Goal: Transaction & Acquisition: Purchase product/service

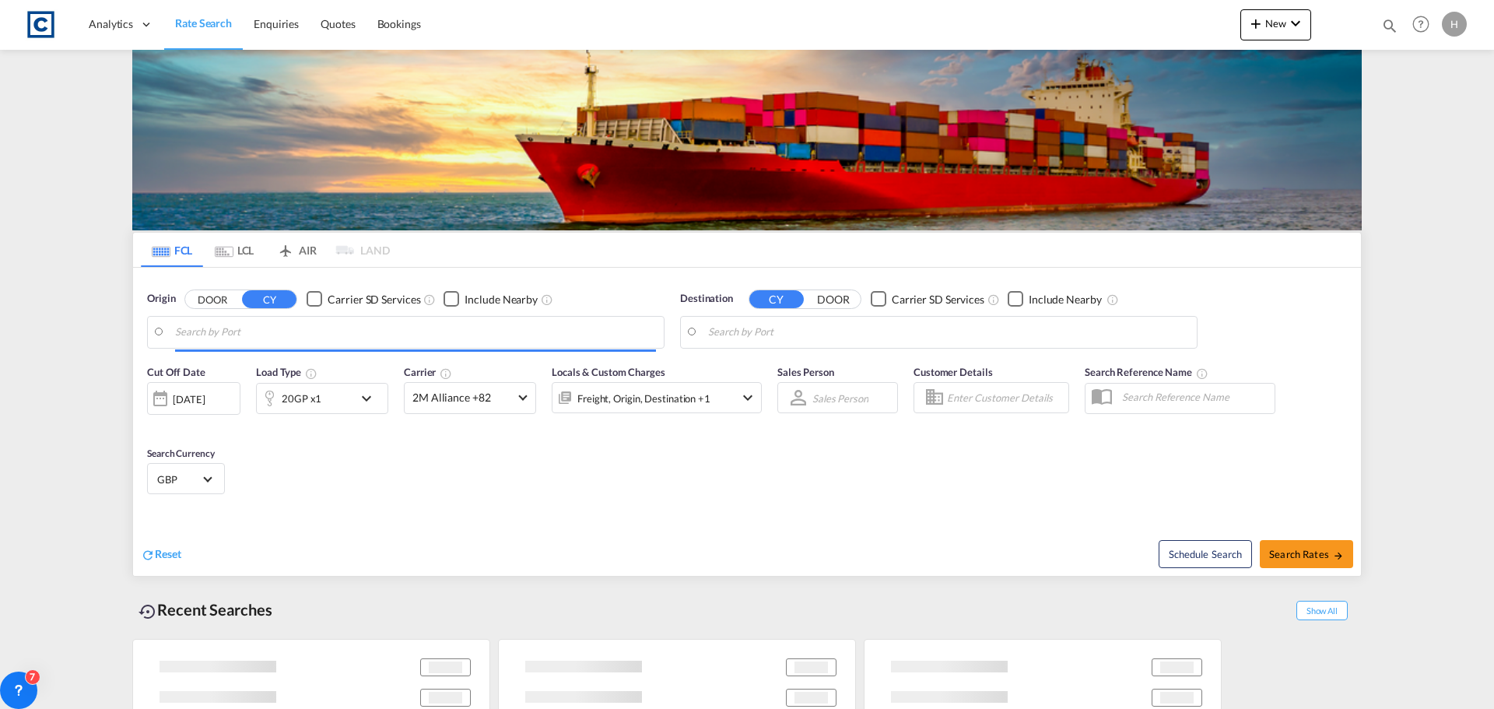
type input "GB-WA12, St. Helens"
type input "[PERSON_NAME], BRSSZ"
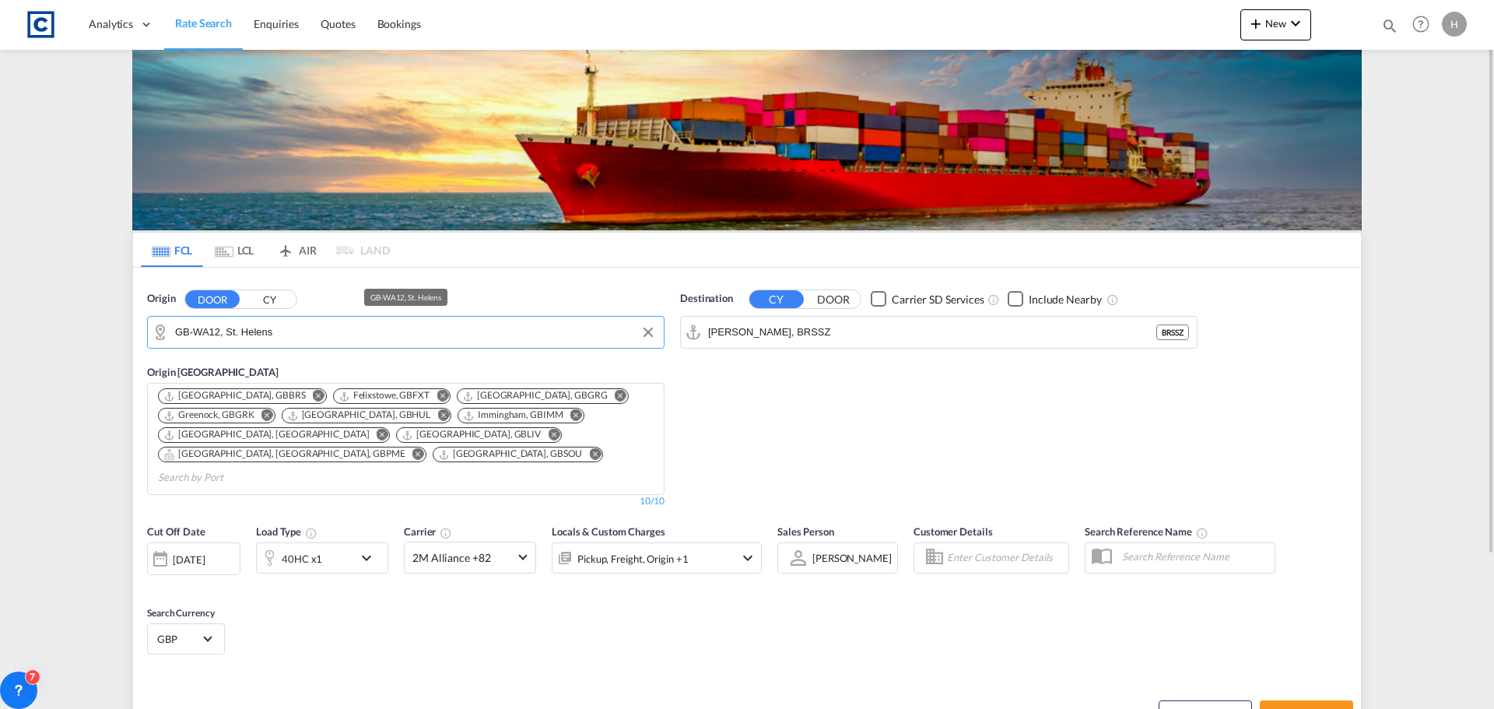
click at [301, 337] on input "GB-WA12, St. Helens" at bounding box center [415, 332] width 481 height 23
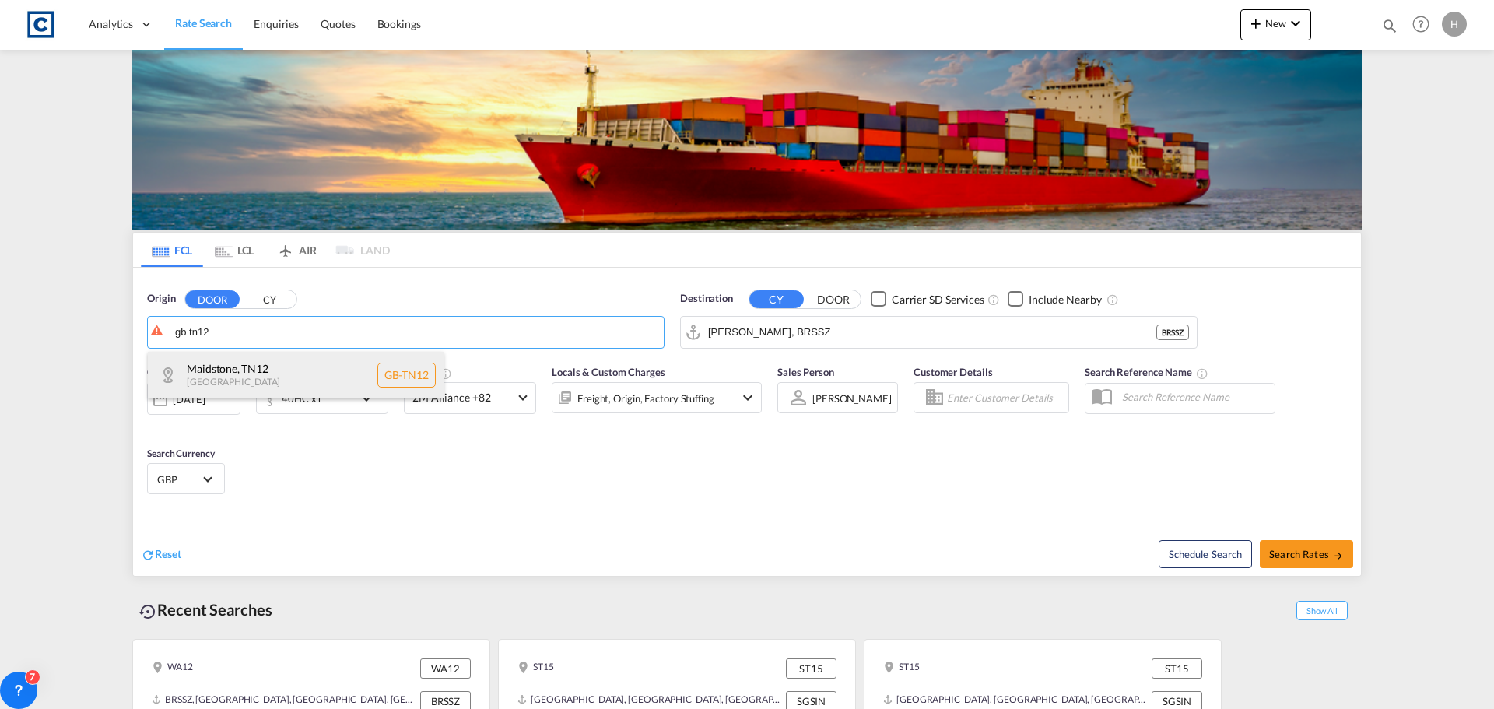
click at [353, 363] on div "[GEOGRAPHIC_DATA] [GEOGRAPHIC_DATA]-TN12" at bounding box center [296, 375] width 296 height 47
type input "GB-TN12, Maidstone"
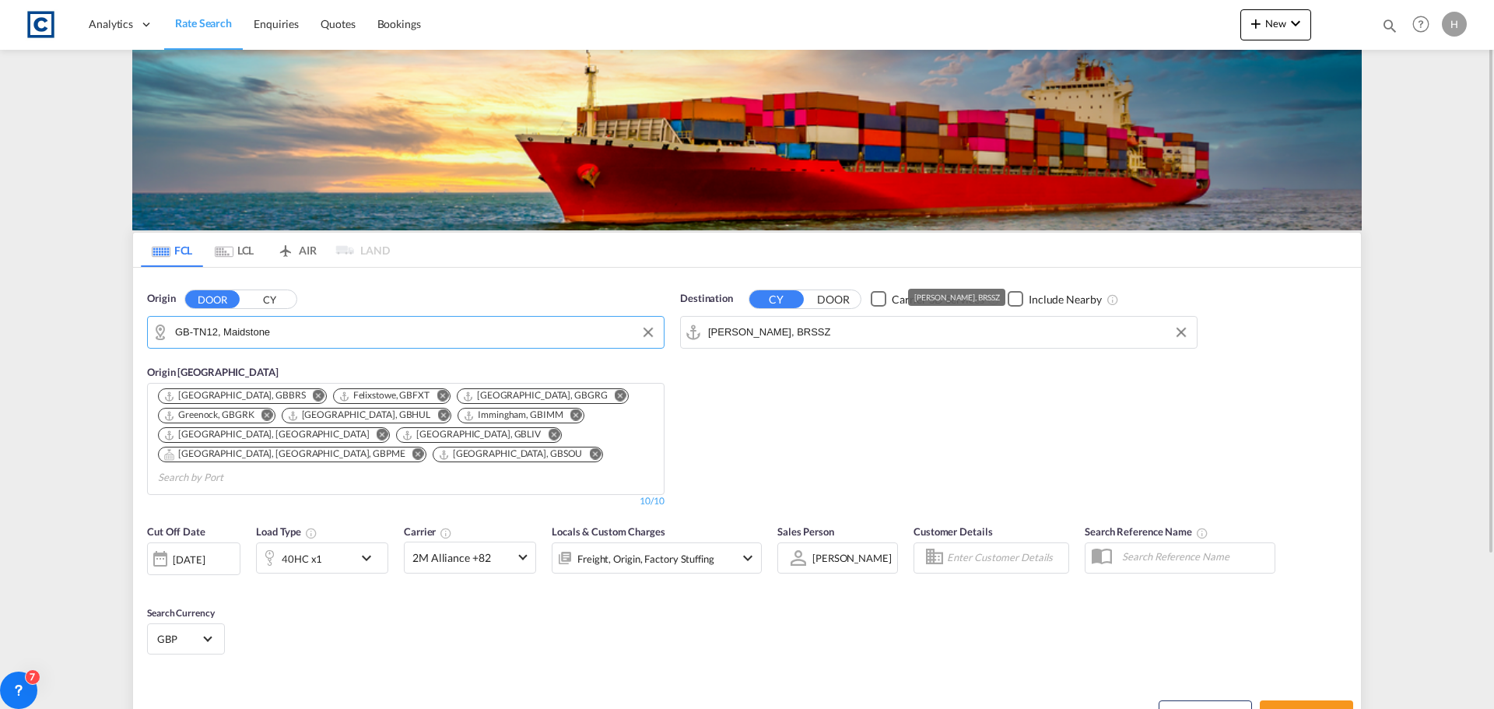
click at [845, 332] on input "[PERSON_NAME], BRSSZ" at bounding box center [948, 332] width 481 height 23
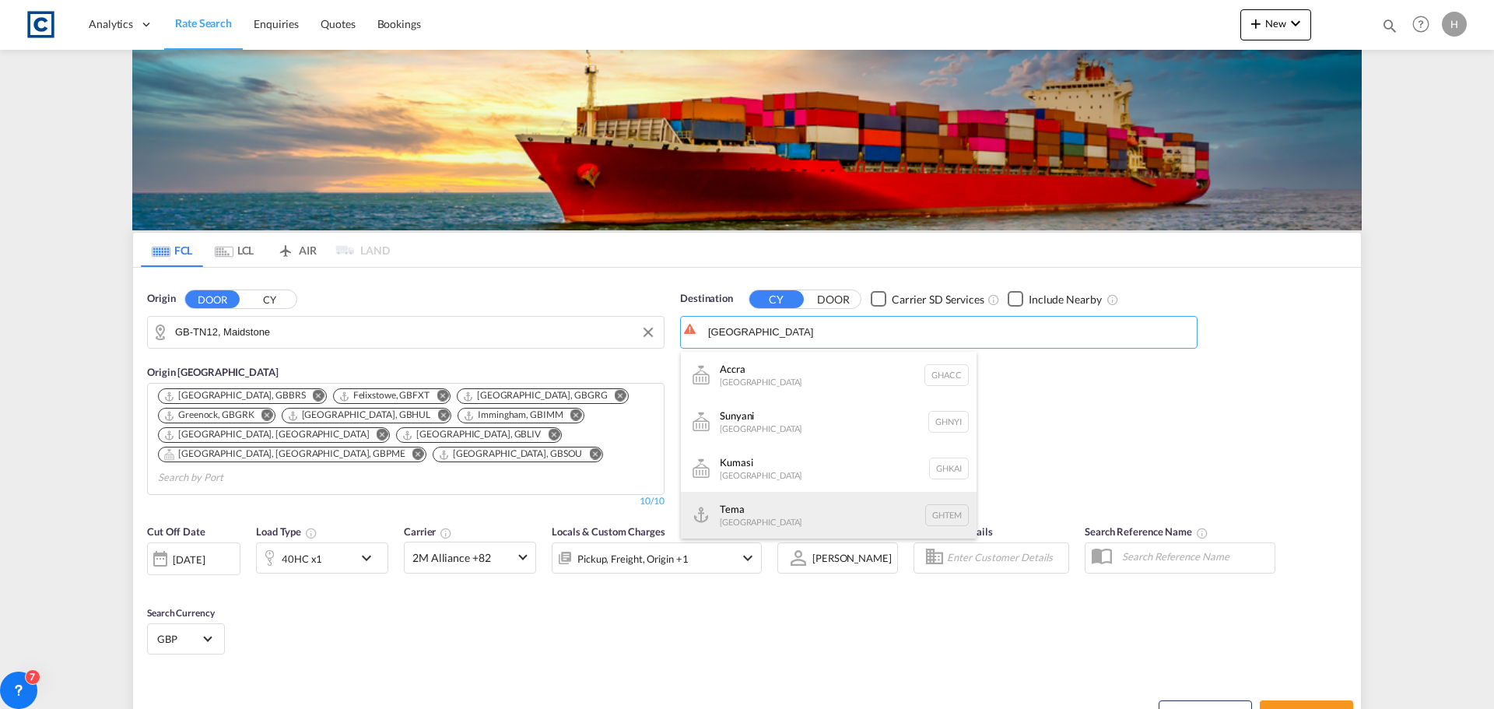
click at [792, 528] on div "Tema [GEOGRAPHIC_DATA] [GEOGRAPHIC_DATA]" at bounding box center [829, 515] width 296 height 47
type input "Tema, GHTEM"
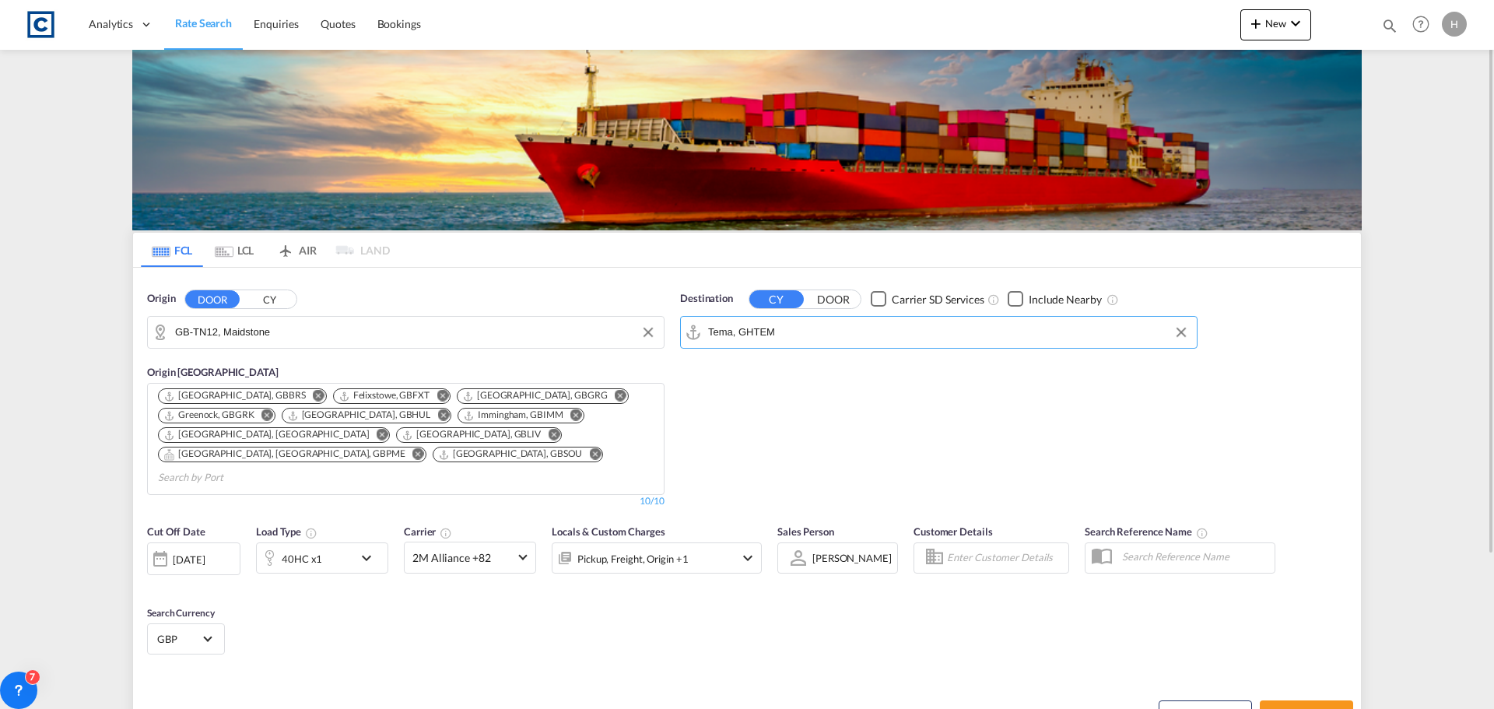
click at [367, 549] on md-icon "icon-chevron-down" at bounding box center [370, 558] width 26 height 19
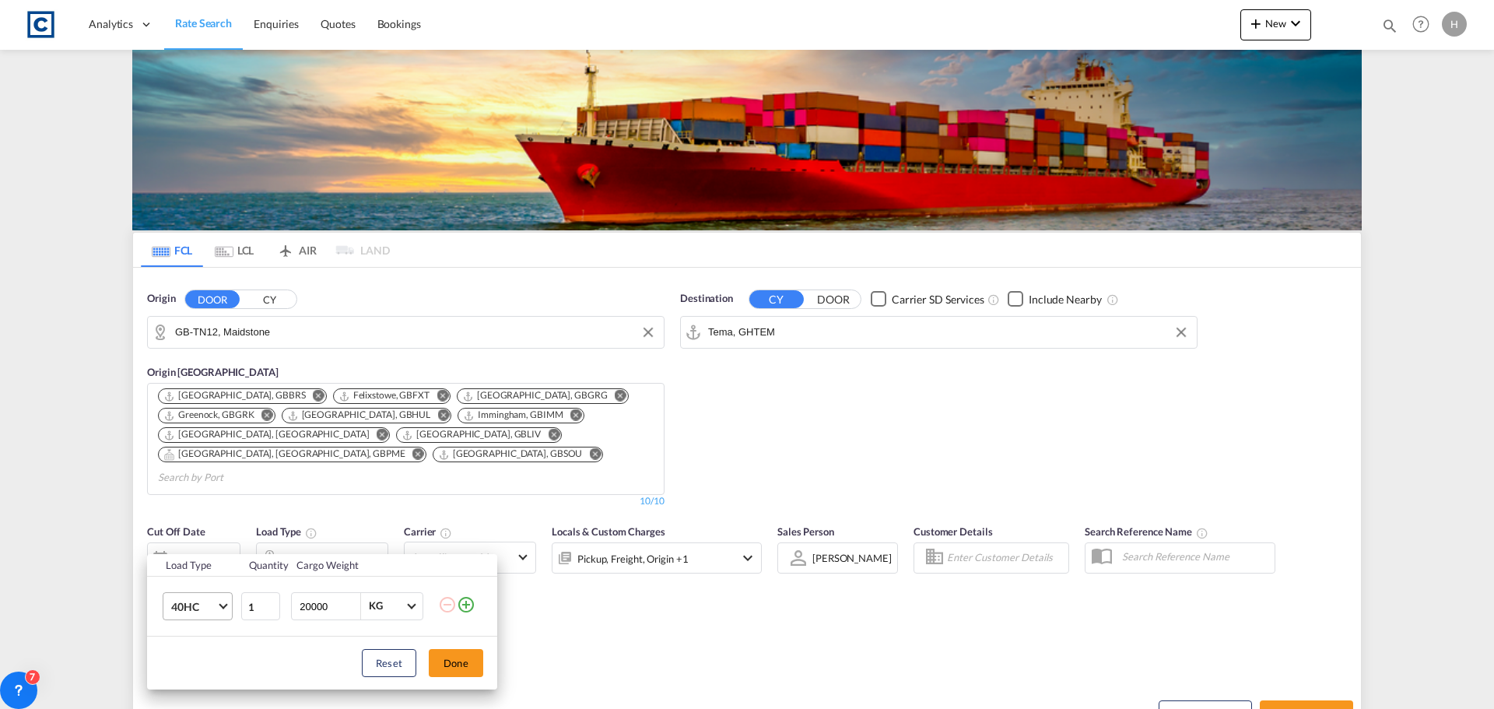
click at [214, 605] on span "40HC" at bounding box center [193, 607] width 45 height 16
click at [230, 524] on md-option "20GP" at bounding box center [212, 521] width 106 height 37
click at [689, 642] on div "Load Type Quantity Cargo Weight 20GP 1 20000 KG KG Load type addition is restri…" at bounding box center [747, 354] width 1494 height 709
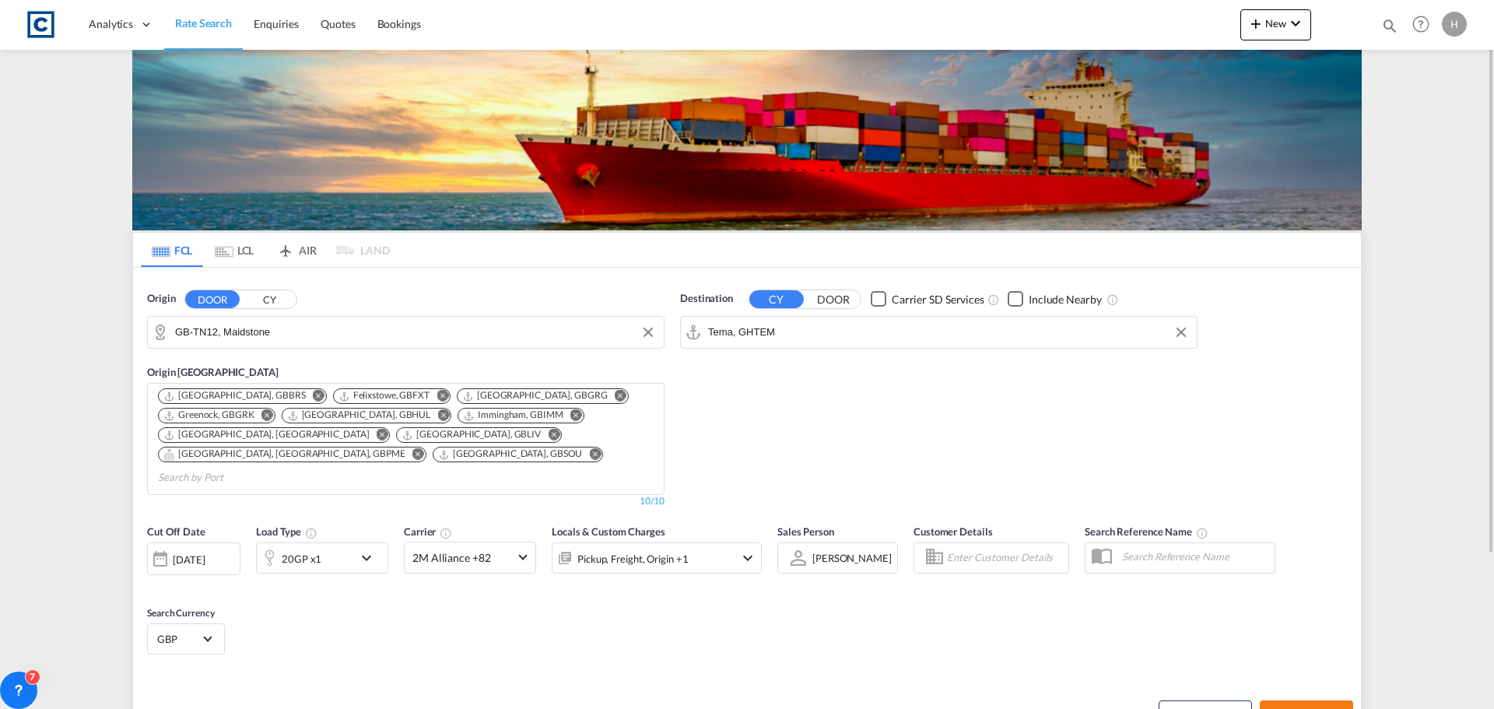
click at [1318, 708] on span "Search Rates" at bounding box center [1306, 714] width 75 height 12
type input "TN12 to GHTEM / [DATE]"
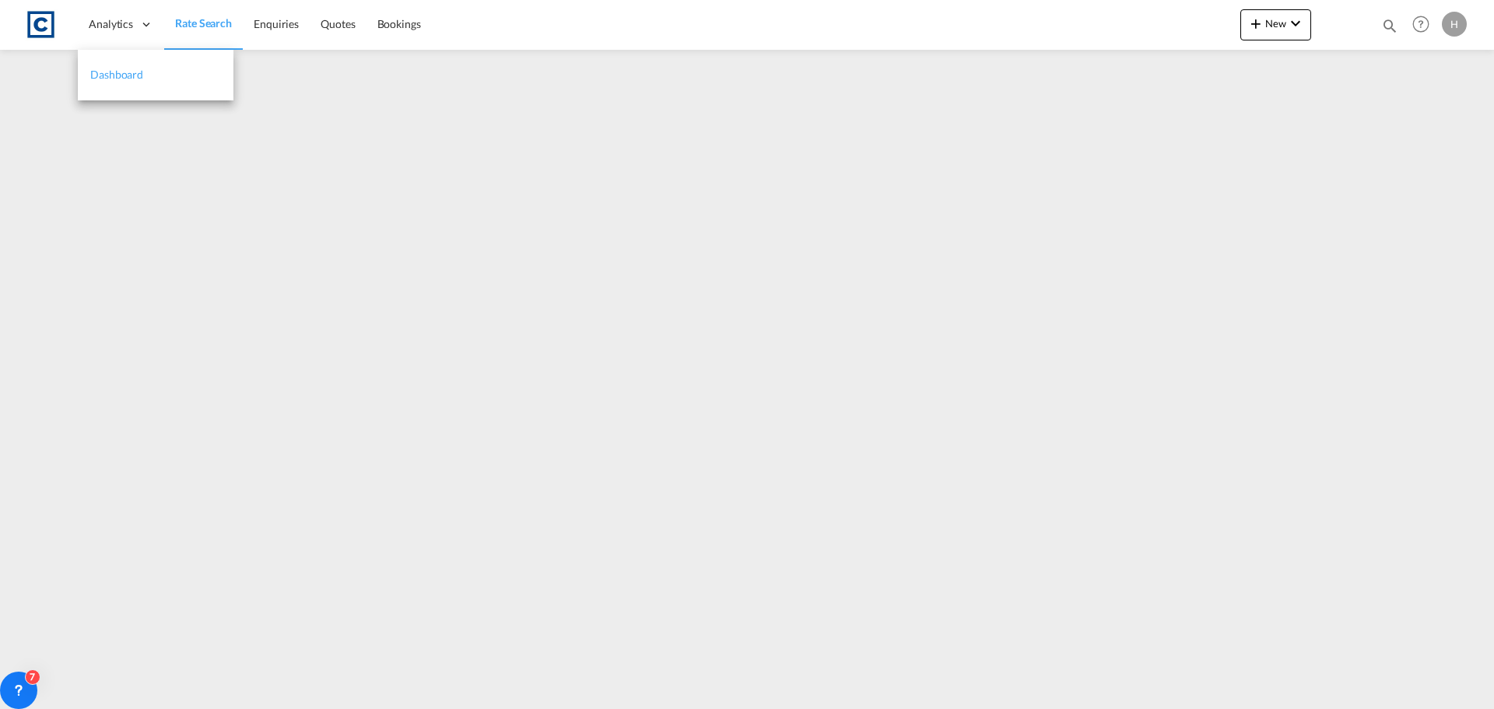
drag, startPoint x: 115, startPoint y: 18, endPoint x: 184, endPoint y: 58, distance: 79.5
click at [115, 18] on span "Analytics" at bounding box center [111, 24] width 44 height 16
click at [279, 26] on span "Enquiries" at bounding box center [276, 23] width 45 height 13
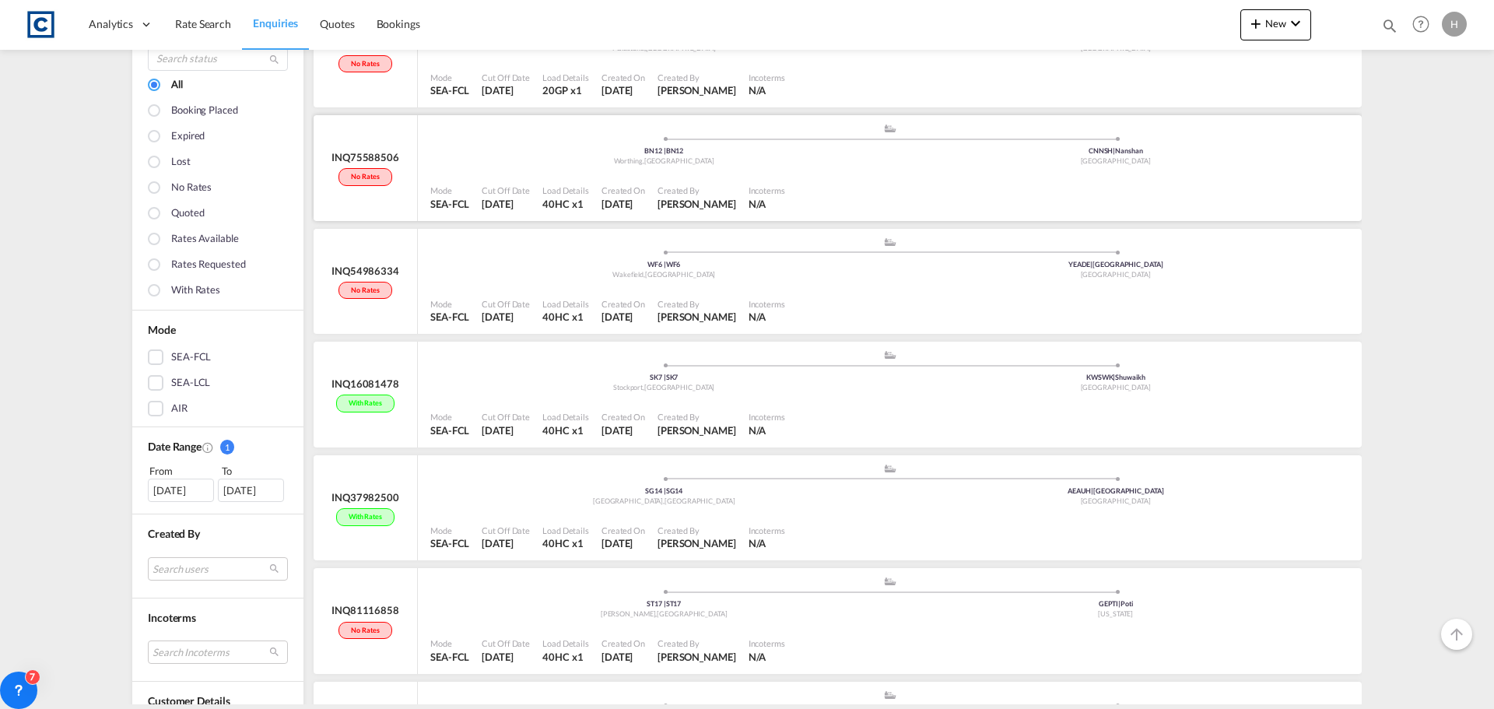
scroll to position [156, 0]
click at [325, 16] on span "Quotes" at bounding box center [337, 24] width 34 height 16
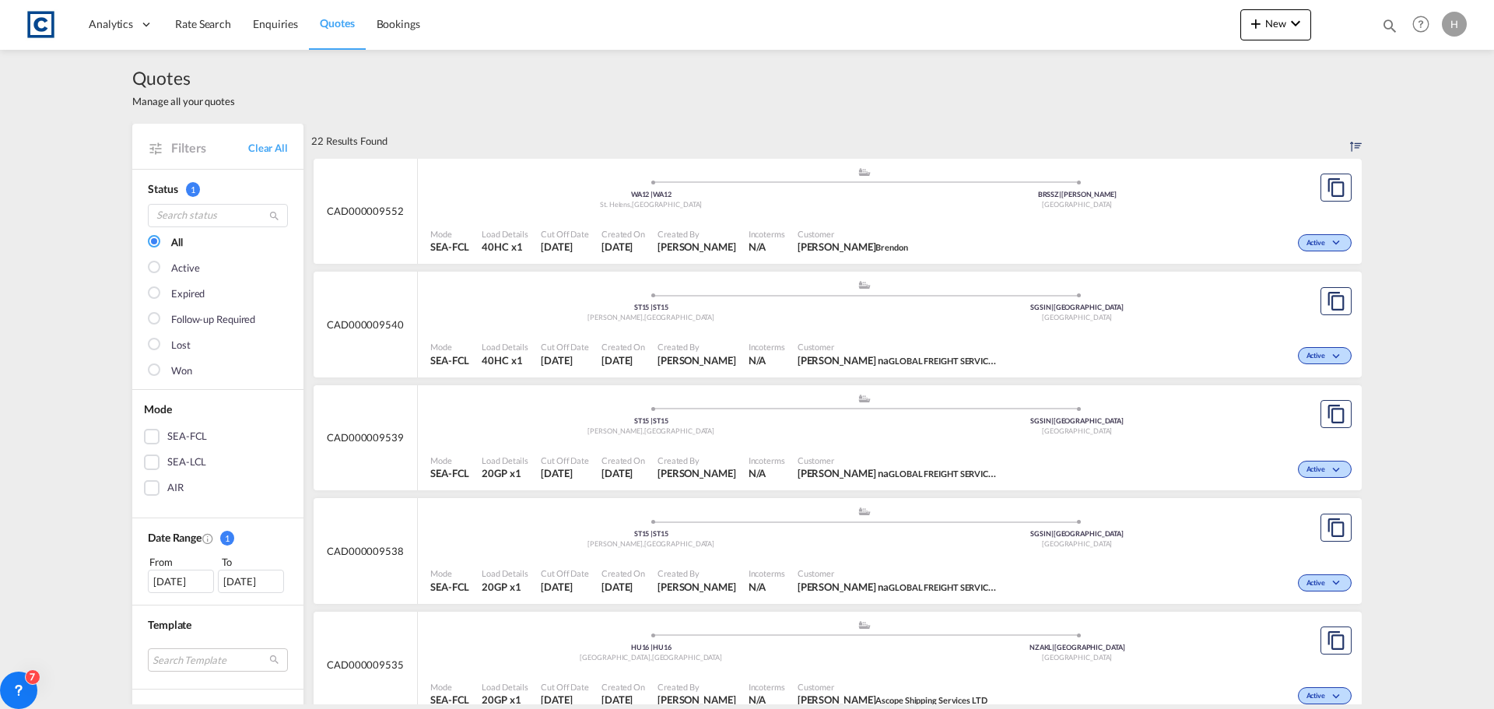
click at [1042, 349] on div "Active" at bounding box center [1180, 354] width 349 height 39
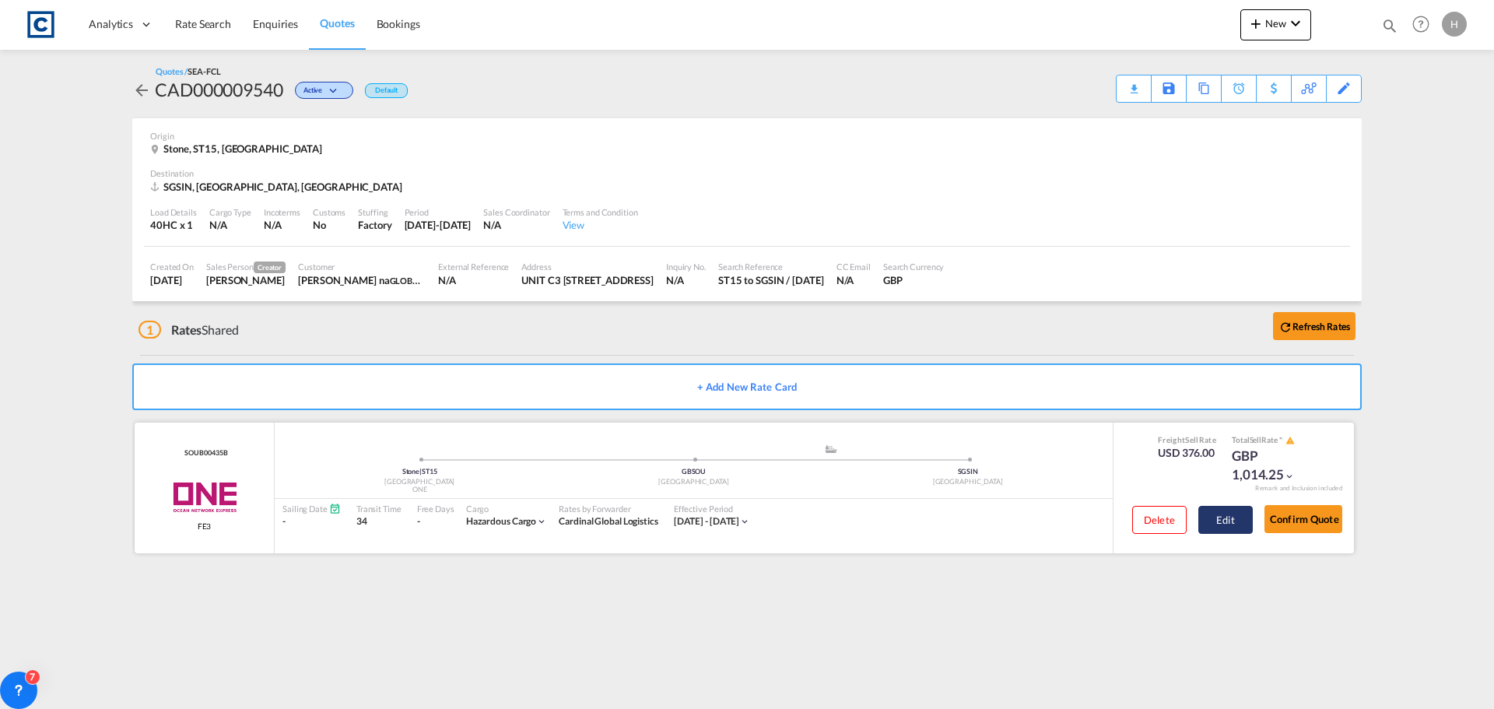
click at [1227, 516] on button "Edit" at bounding box center [1225, 520] width 54 height 28
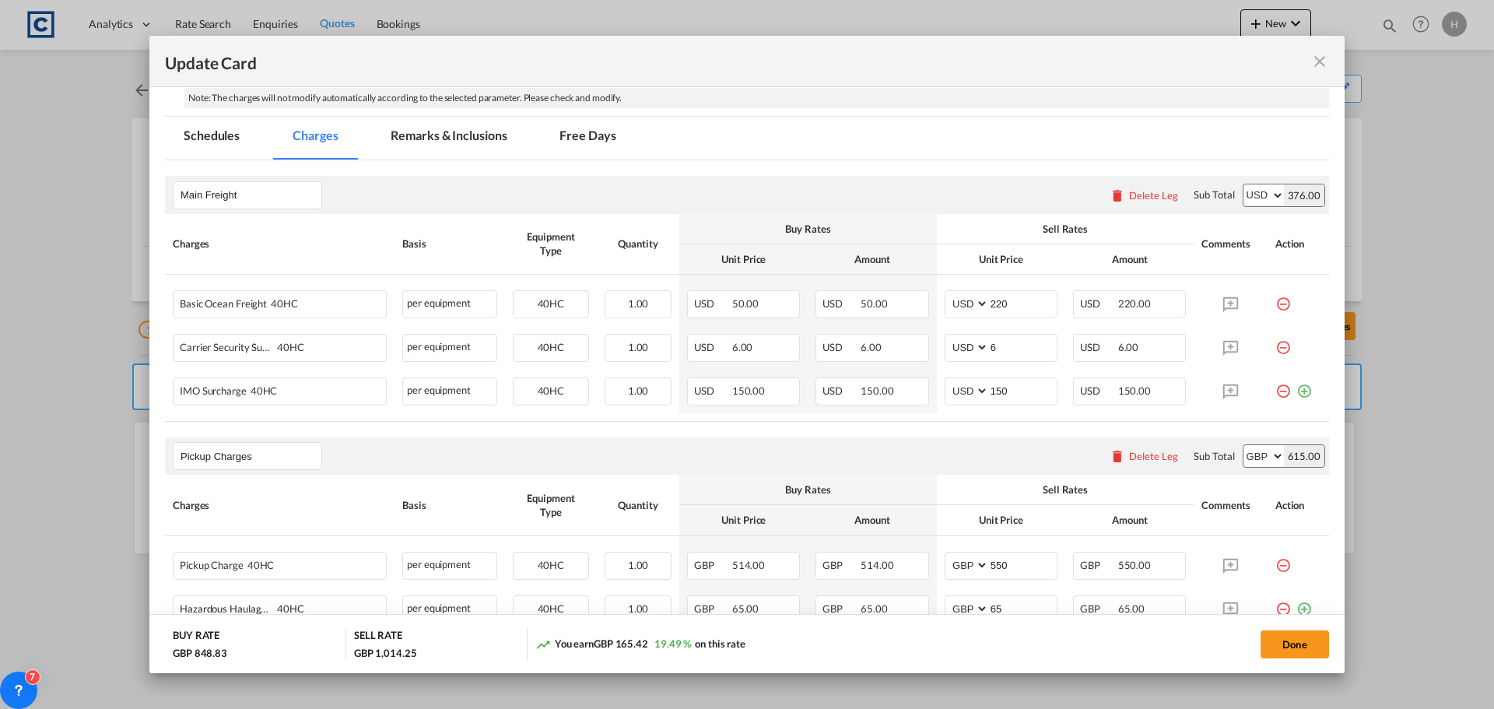
scroll to position [467, 0]
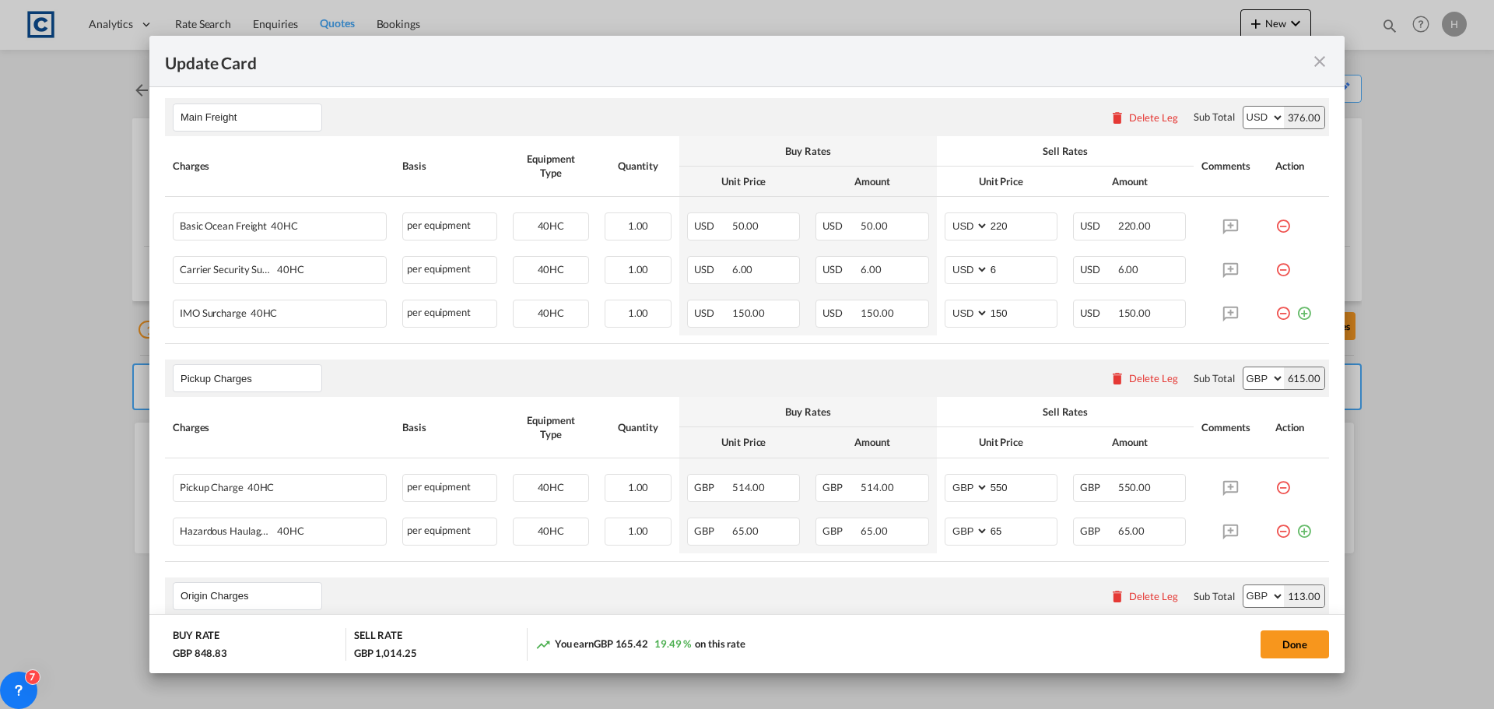
drag, startPoint x: 1315, startPoint y: 64, endPoint x: 1123, endPoint y: 399, distance: 386.6
click at [1315, 64] on md-icon "icon-close fg-AAA8AD m-0 pointer" at bounding box center [1320, 61] width 19 height 19
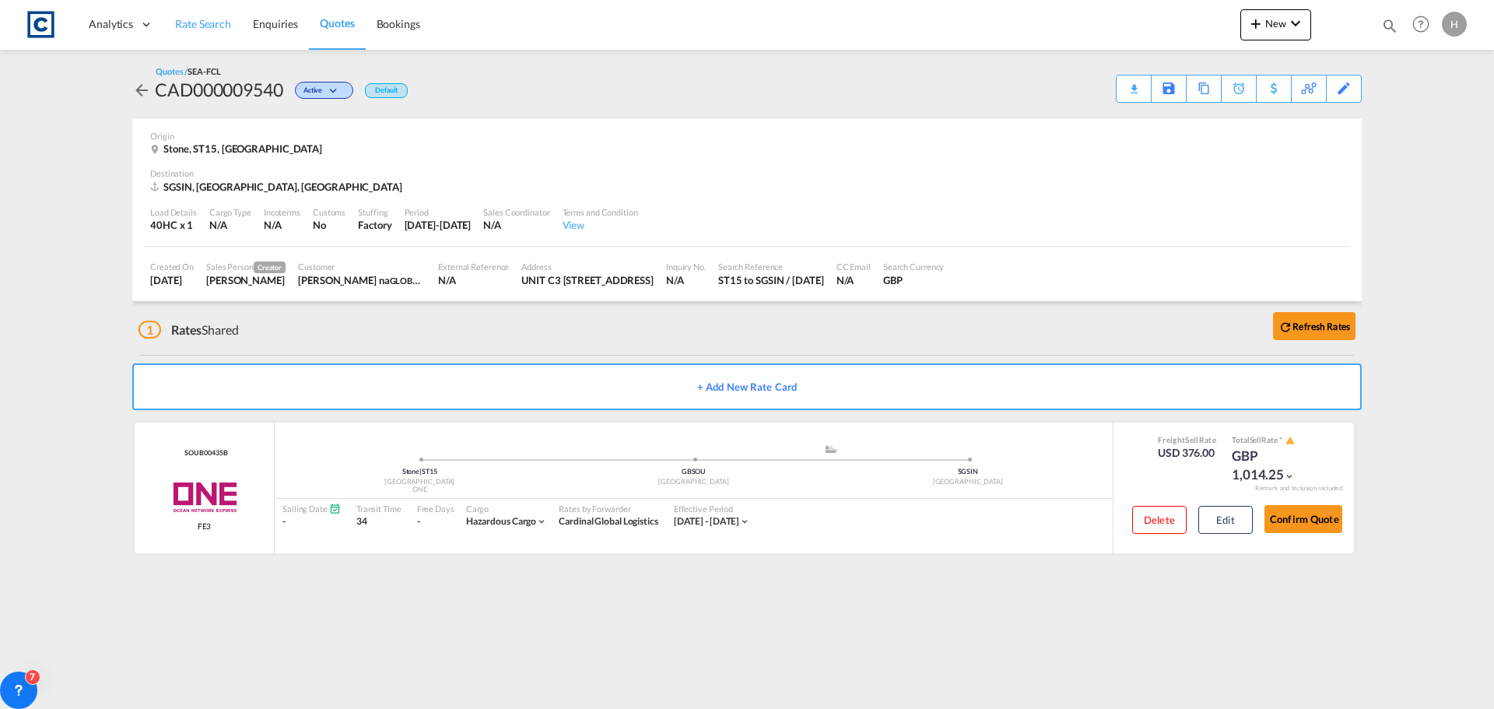
drag, startPoint x: 196, startPoint y: 19, endPoint x: 186, endPoint y: 36, distance: 19.9
click at [196, 19] on span "Rate Search" at bounding box center [203, 23] width 56 height 13
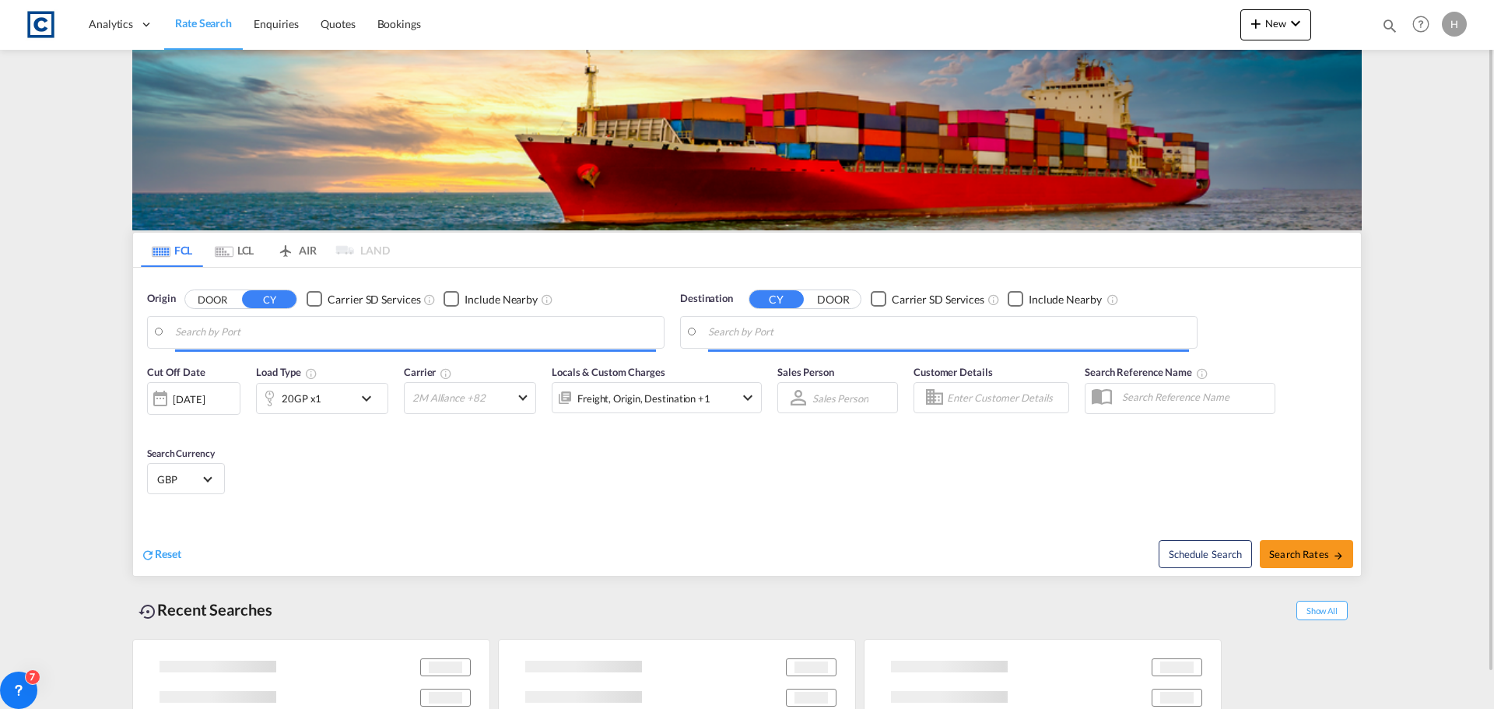
type input "GB-TN12, Maidstone"
type input "Tema, GHTEM"
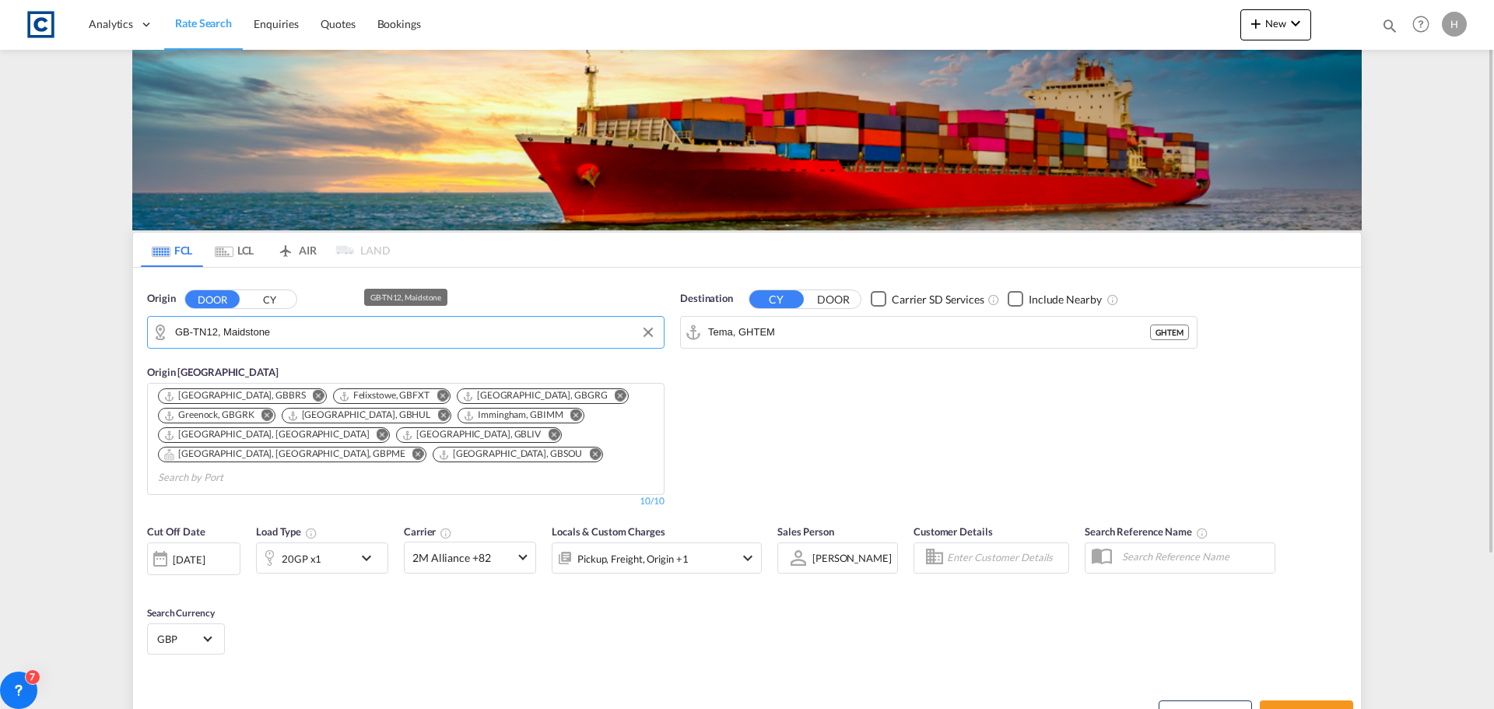
click at [308, 328] on input "GB-TN12, Maidstone" at bounding box center [415, 332] width 481 height 23
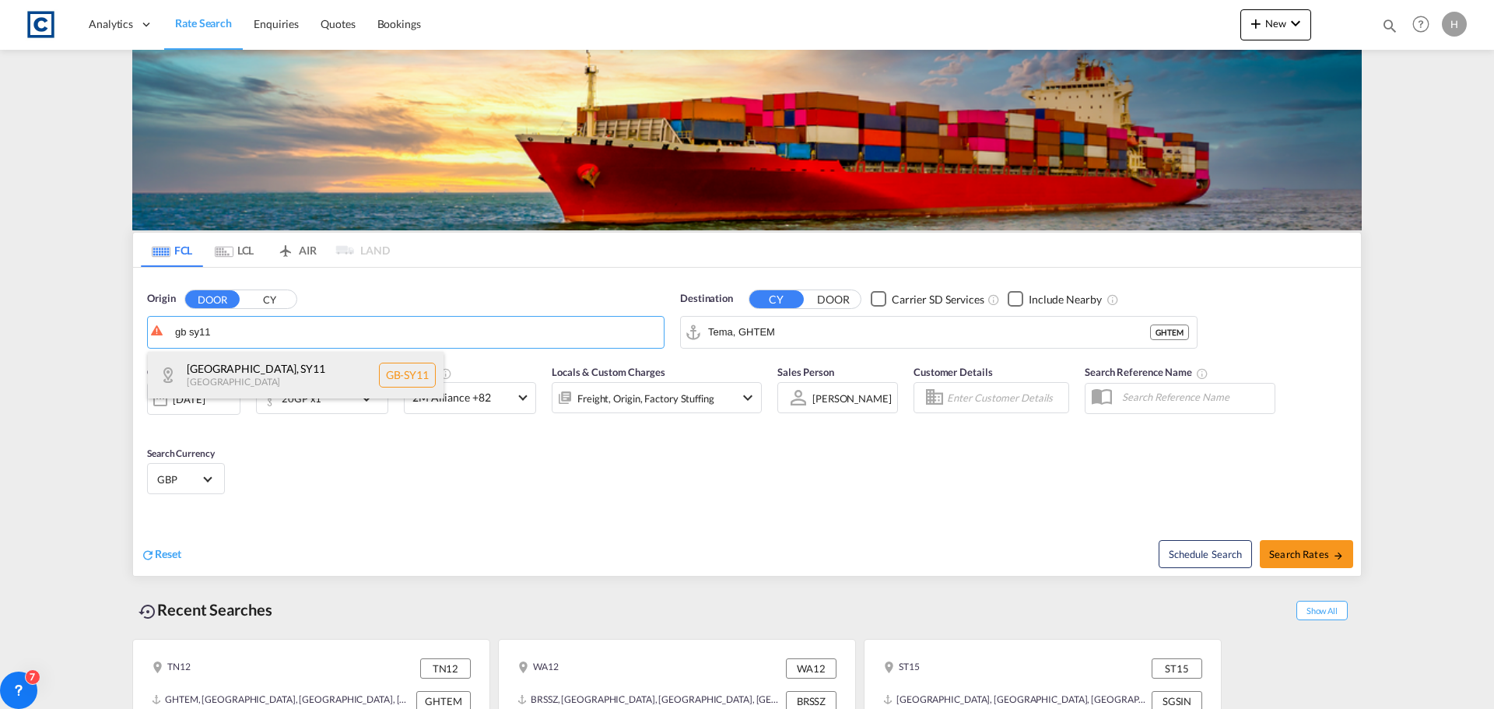
click at [329, 372] on div "[GEOGRAPHIC_DATA] , SY11 [GEOGRAPHIC_DATA] [GEOGRAPHIC_DATA]-SY11" at bounding box center [296, 375] width 296 height 47
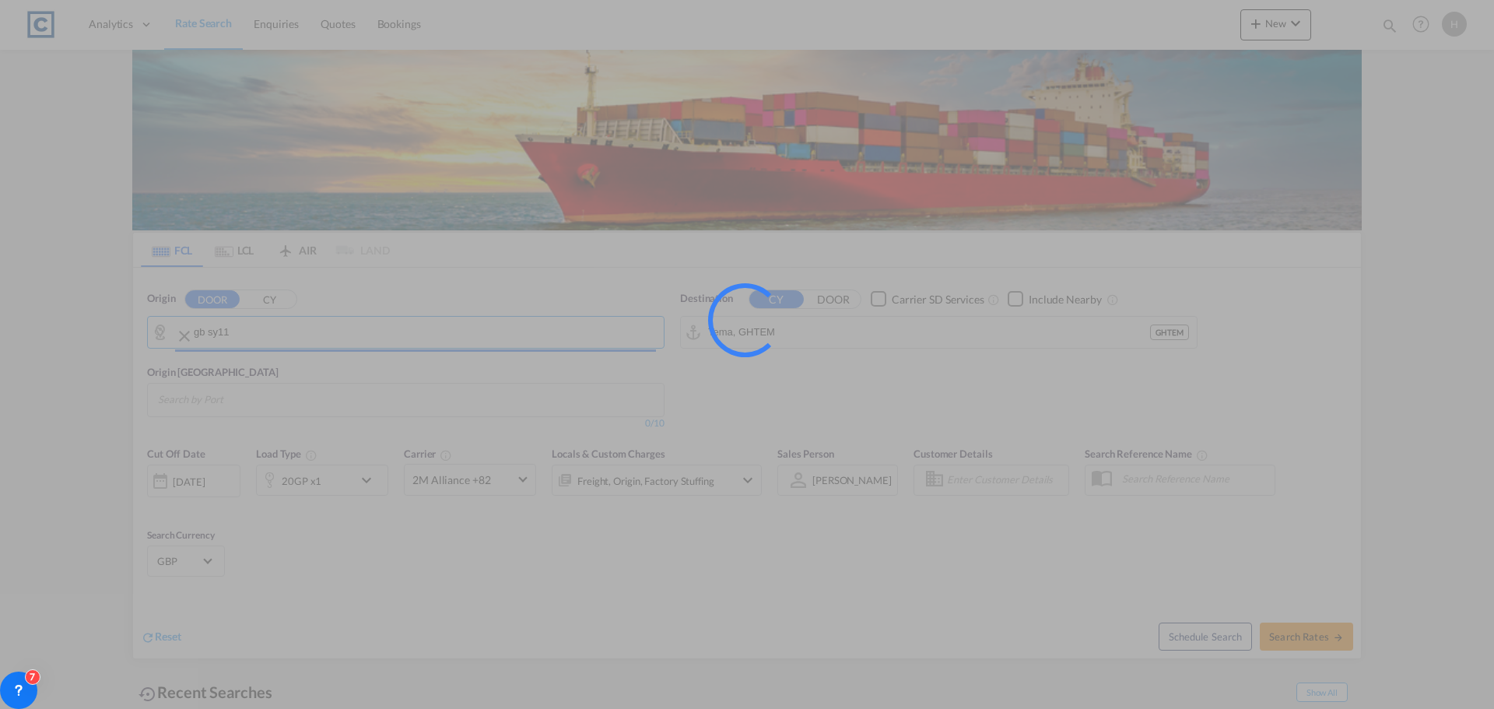
type input "GB-SY11, [GEOGRAPHIC_DATA]"
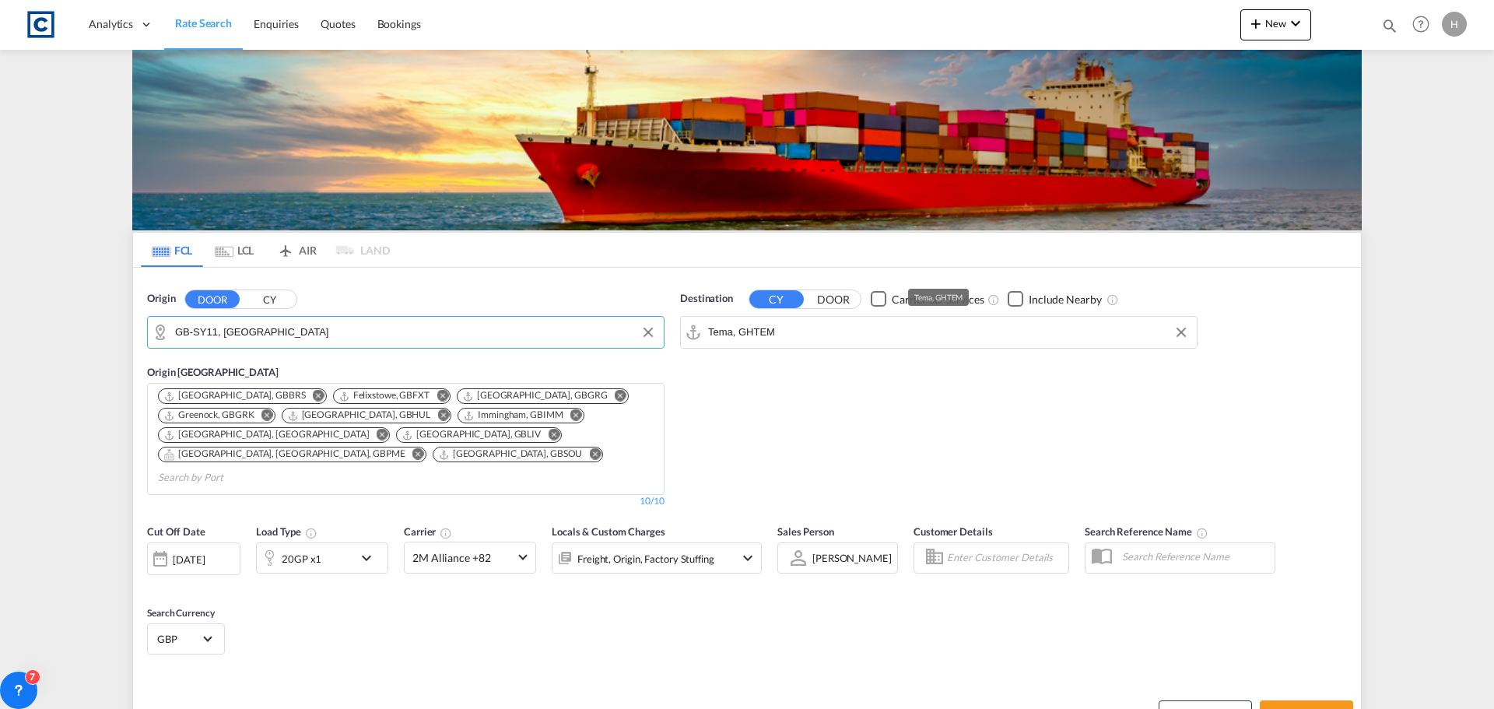
click at [843, 325] on input "Tema, GHTEM" at bounding box center [948, 332] width 481 height 23
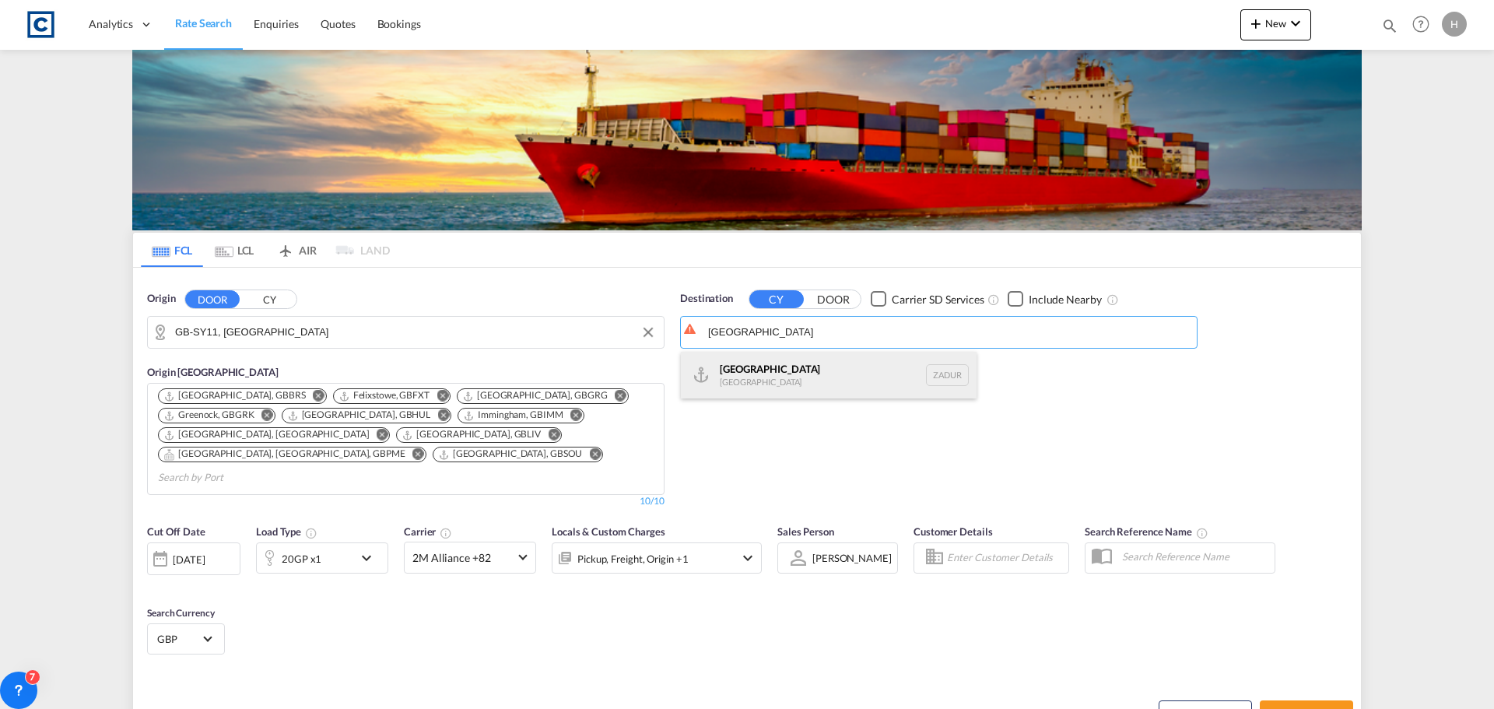
click at [863, 374] on div "[GEOGRAPHIC_DATA] [GEOGRAPHIC_DATA] ZADUR" at bounding box center [829, 375] width 296 height 47
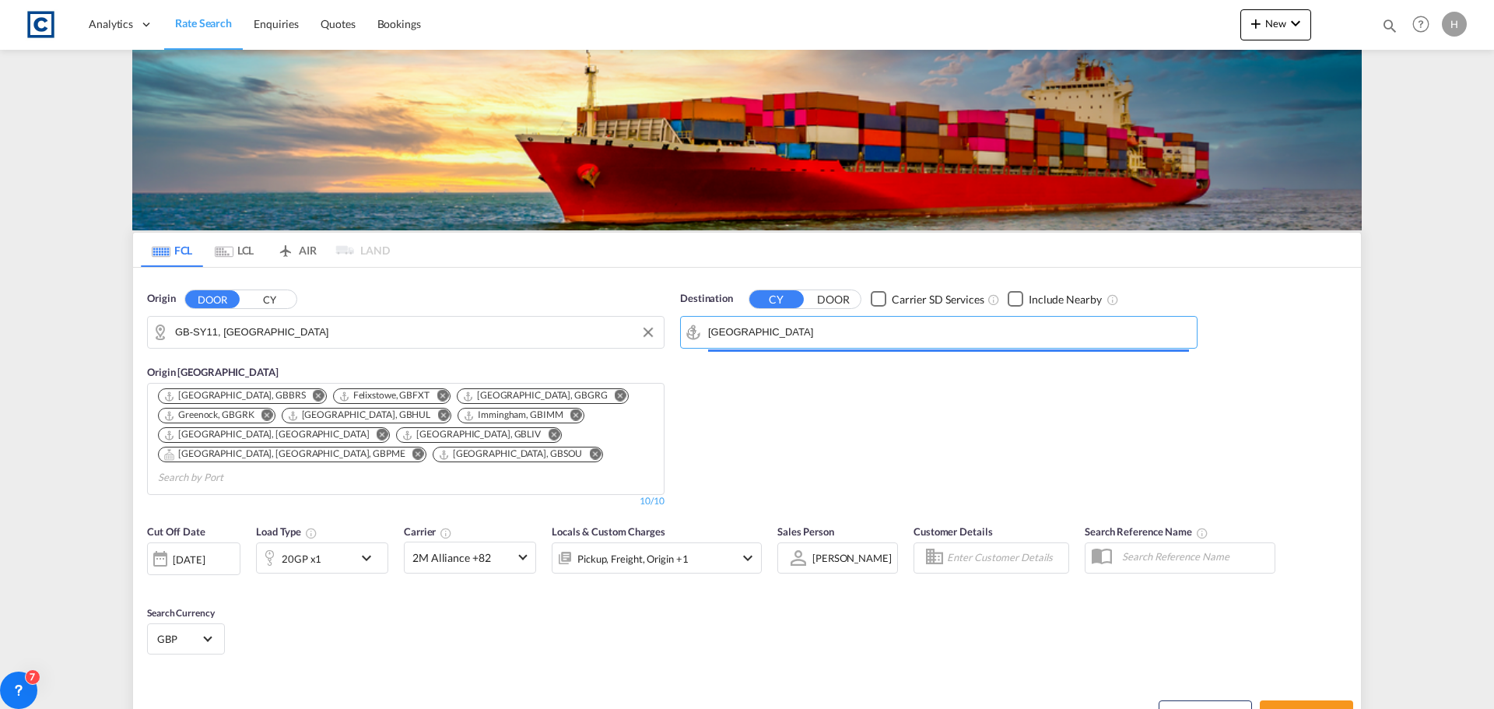
type input "[GEOGRAPHIC_DATA], ZADUR"
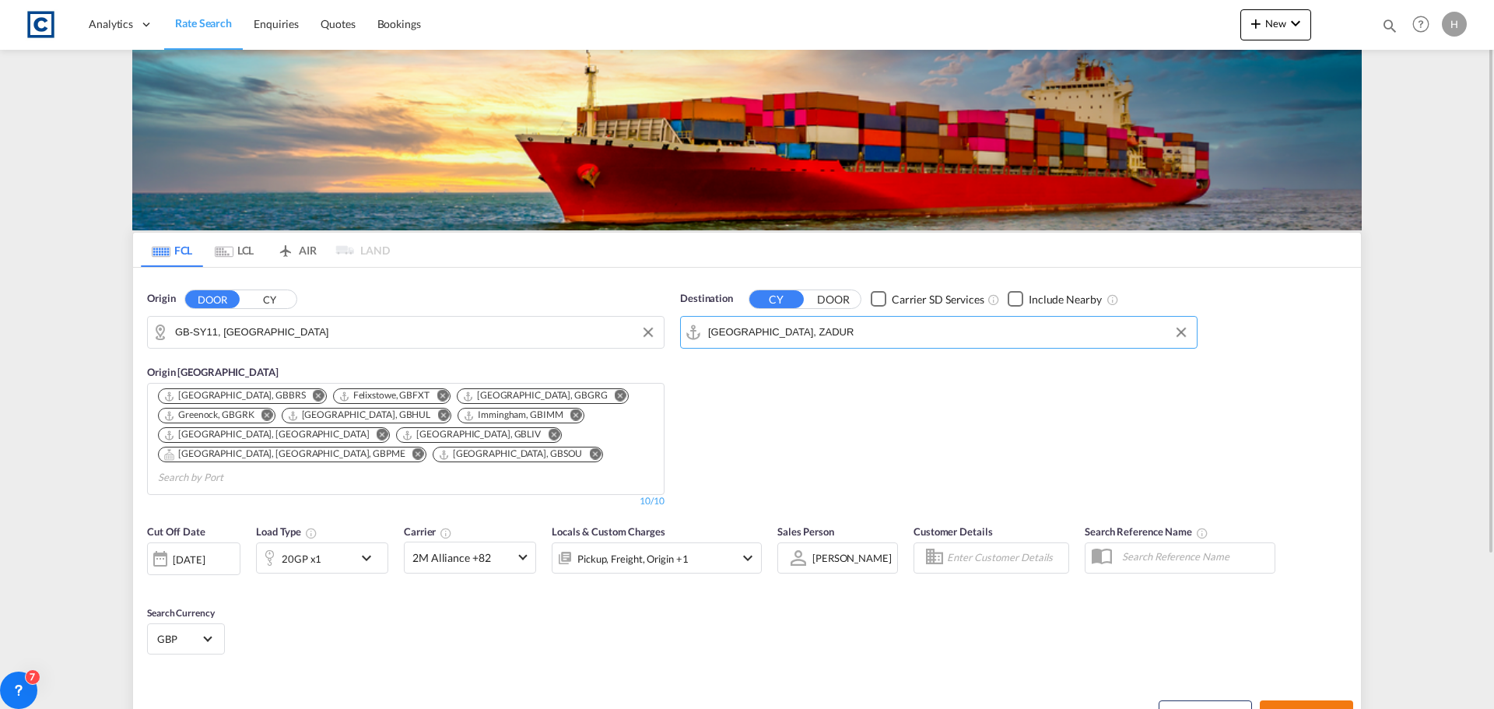
click at [1304, 700] on button "Search Rates" at bounding box center [1306, 714] width 93 height 28
type input "SY11 to ZADUR / [DATE]"
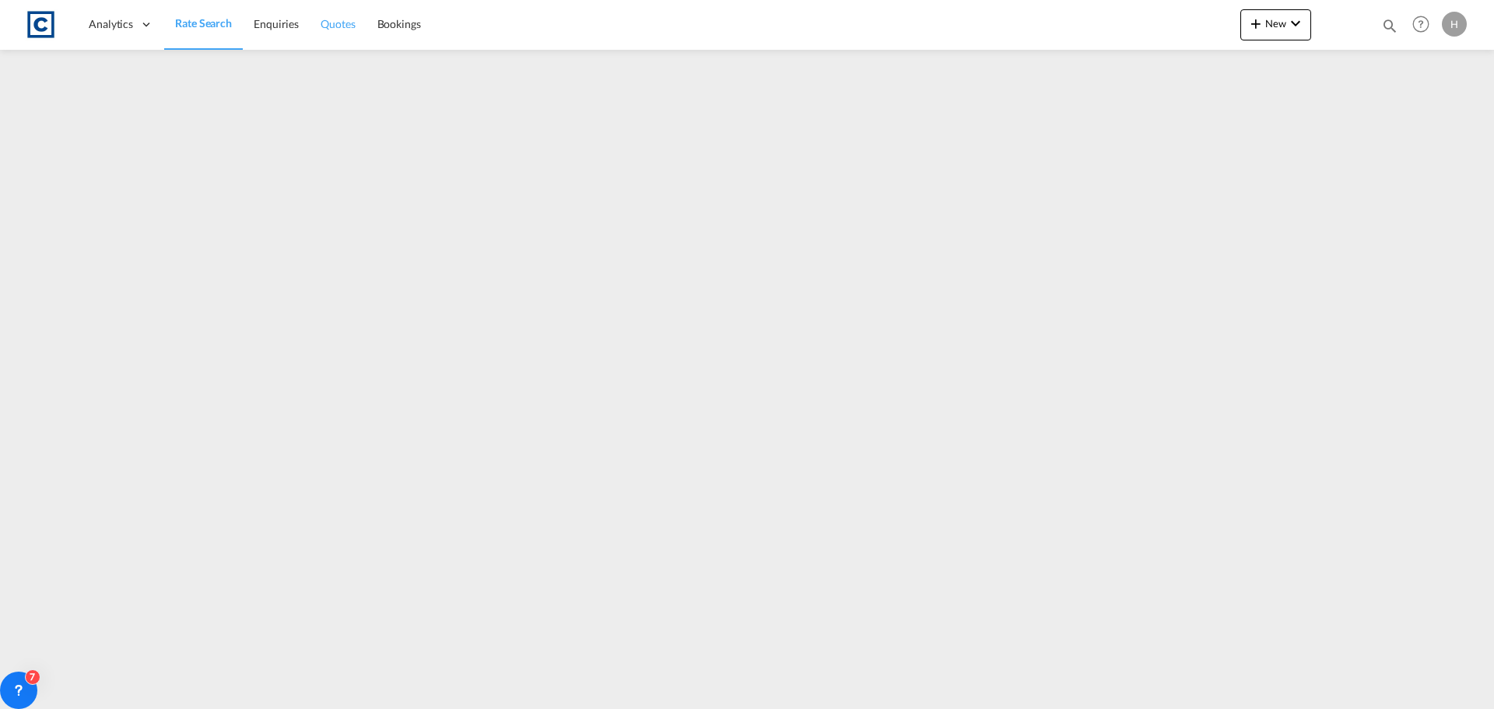
click at [330, 28] on span "Quotes" at bounding box center [338, 23] width 34 height 13
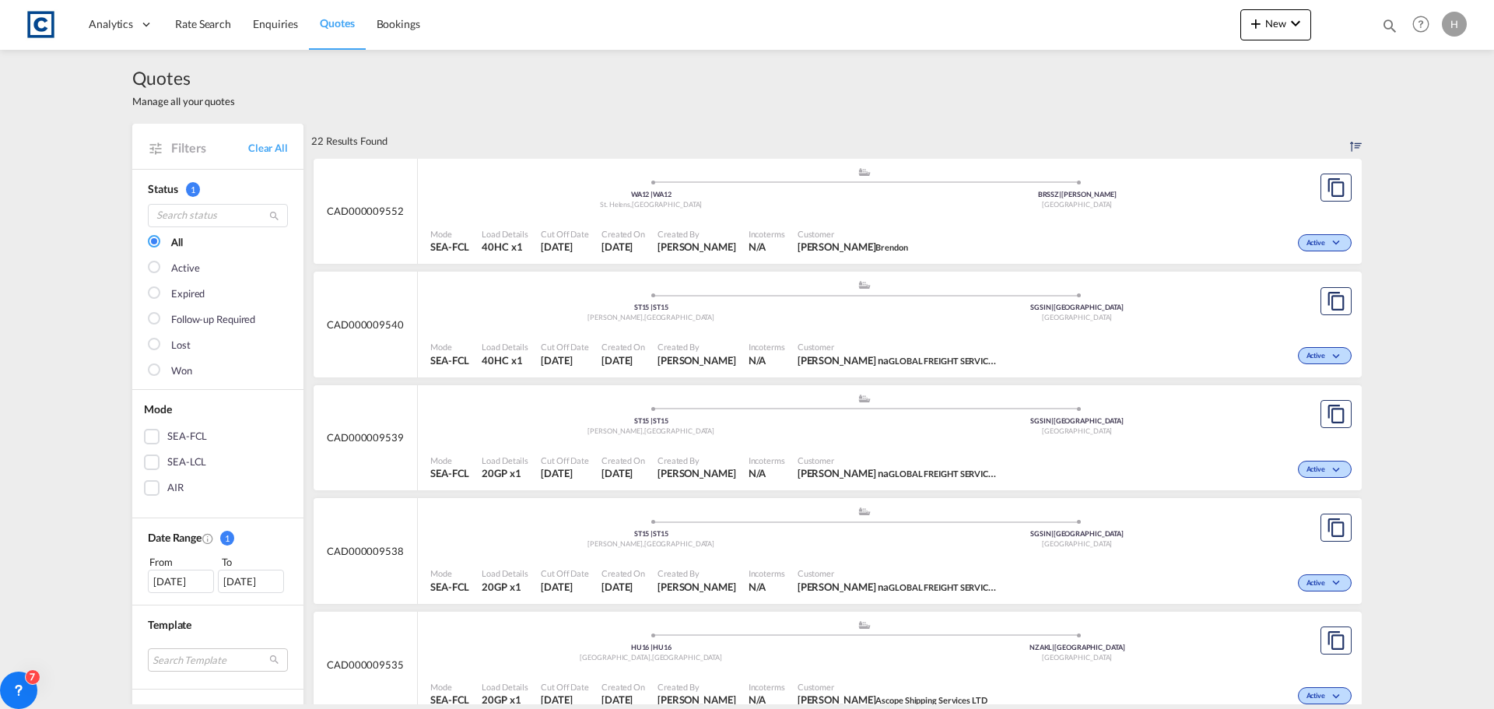
click at [1184, 332] on div "Mode SEA-FCL Load Details 40HC x1 Cut Off Date [DATE] Created On [DATE] Created…" at bounding box center [890, 354] width 944 height 47
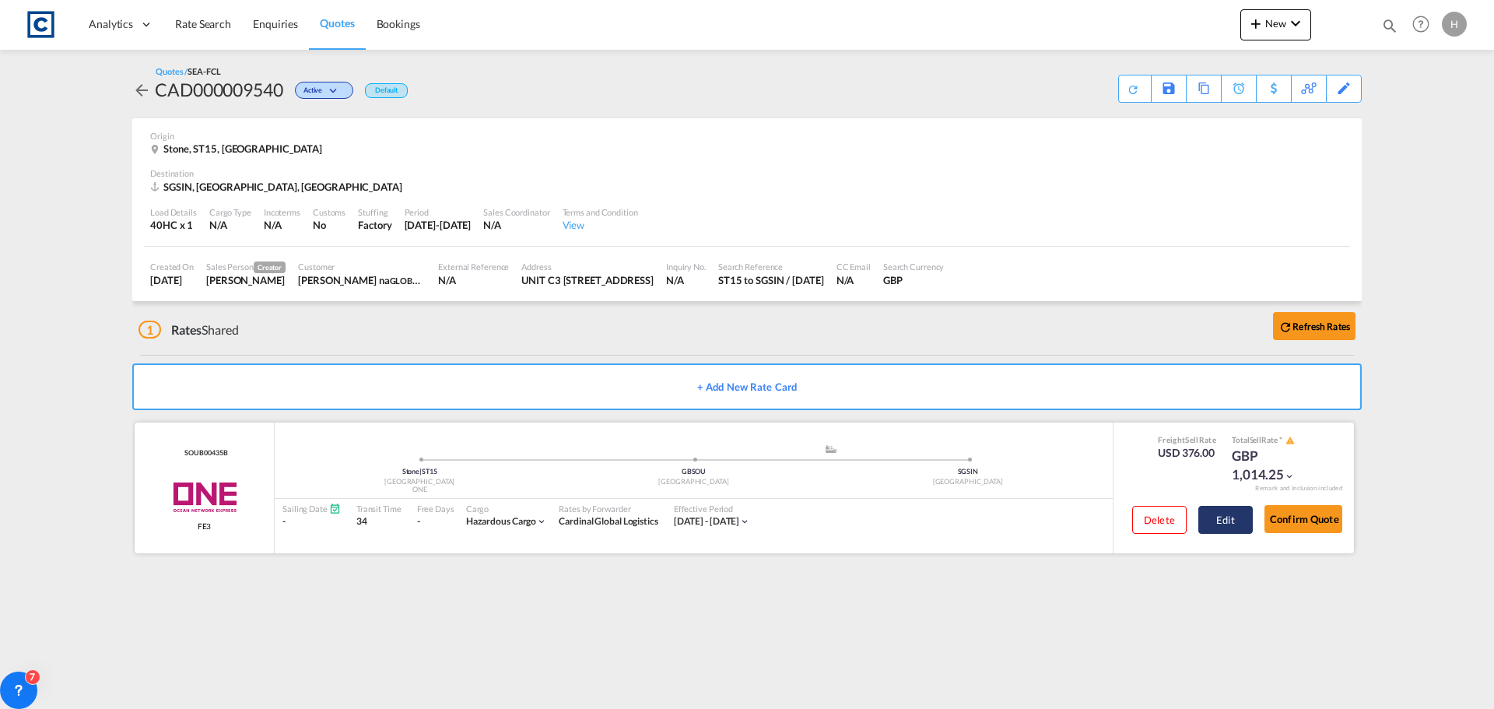
click at [1223, 528] on button "Edit" at bounding box center [1225, 520] width 54 height 28
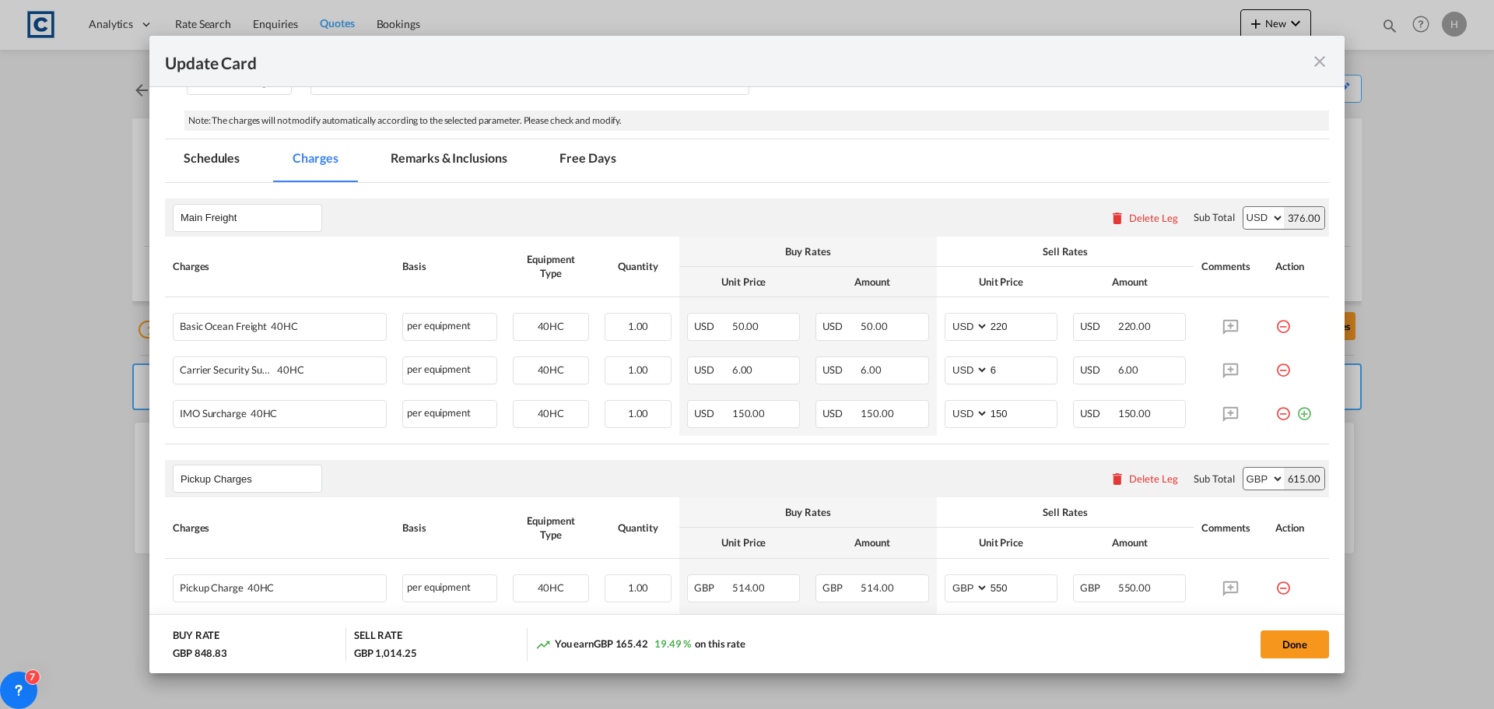
scroll to position [389, 0]
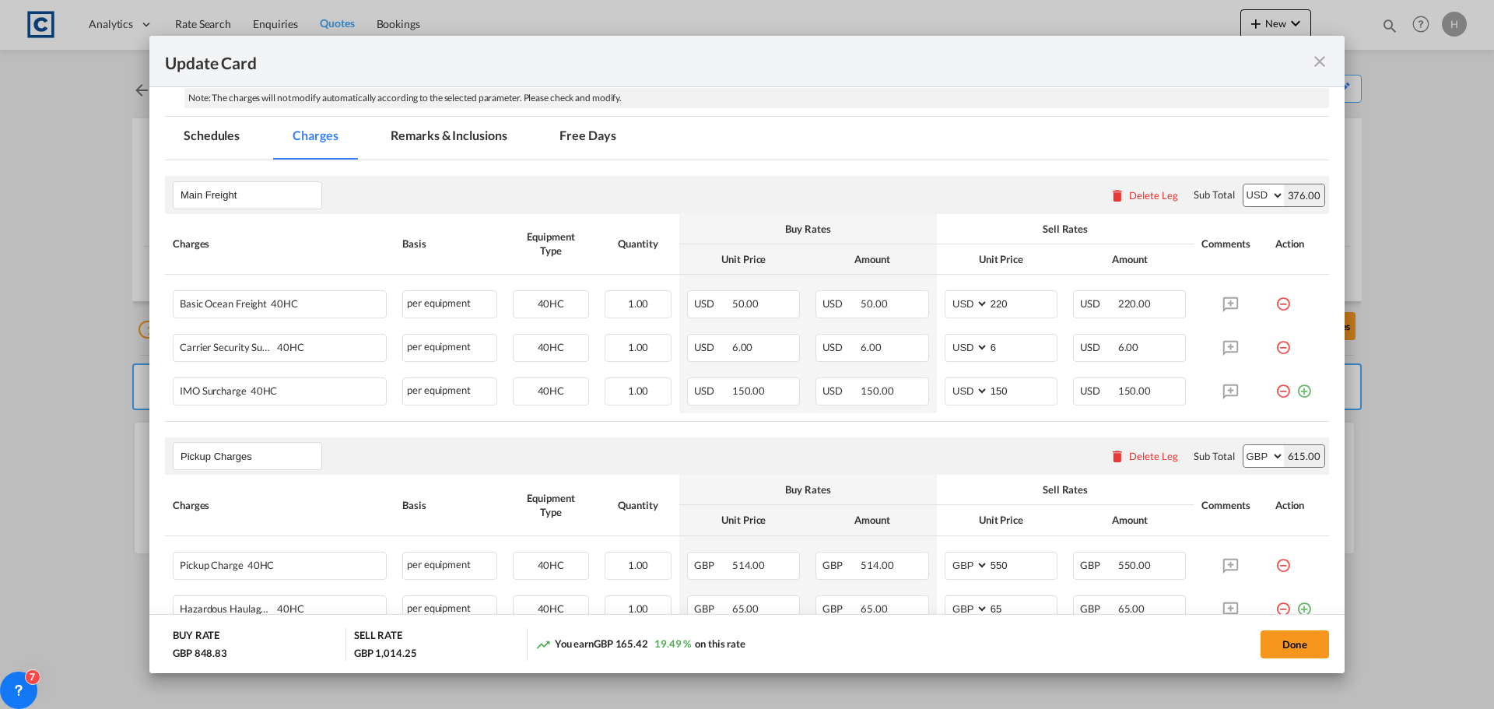
drag, startPoint x: 1308, startPoint y: 648, endPoint x: 55, endPoint y: 399, distance: 1277.4
click at [1308, 648] on button "Done" at bounding box center [1295, 644] width 68 height 28
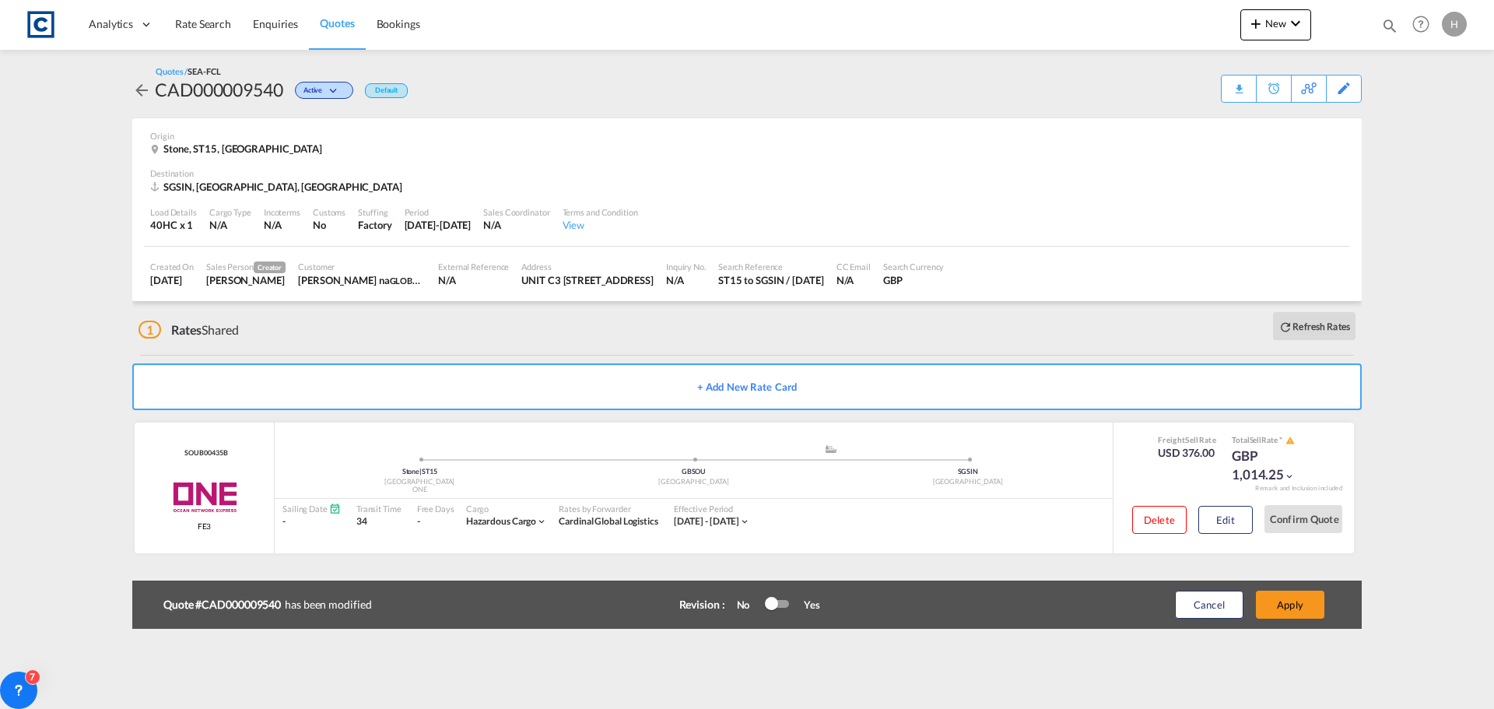
click at [142, 86] on md-icon "icon-arrow-left" at bounding box center [141, 90] width 19 height 19
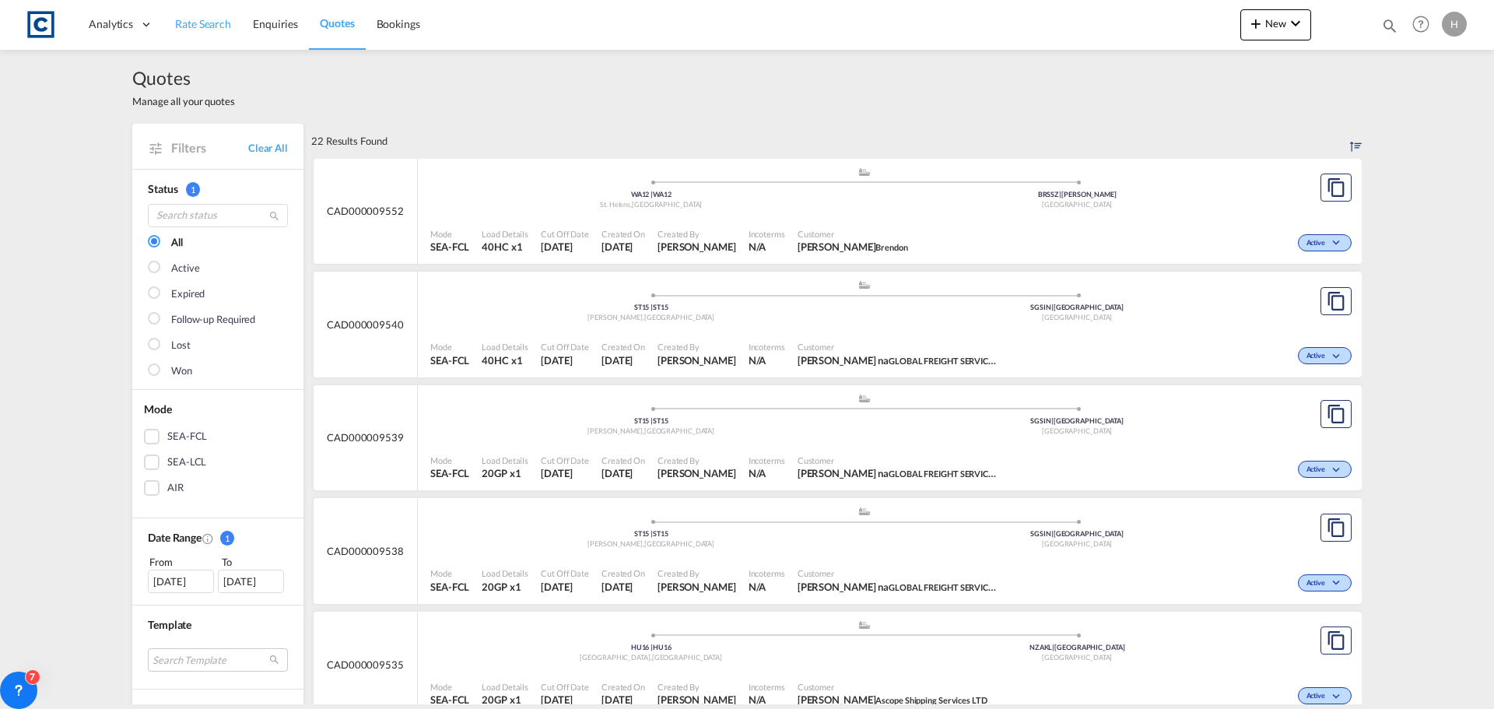
click at [216, 16] on span "Rate Search" at bounding box center [203, 24] width 56 height 16
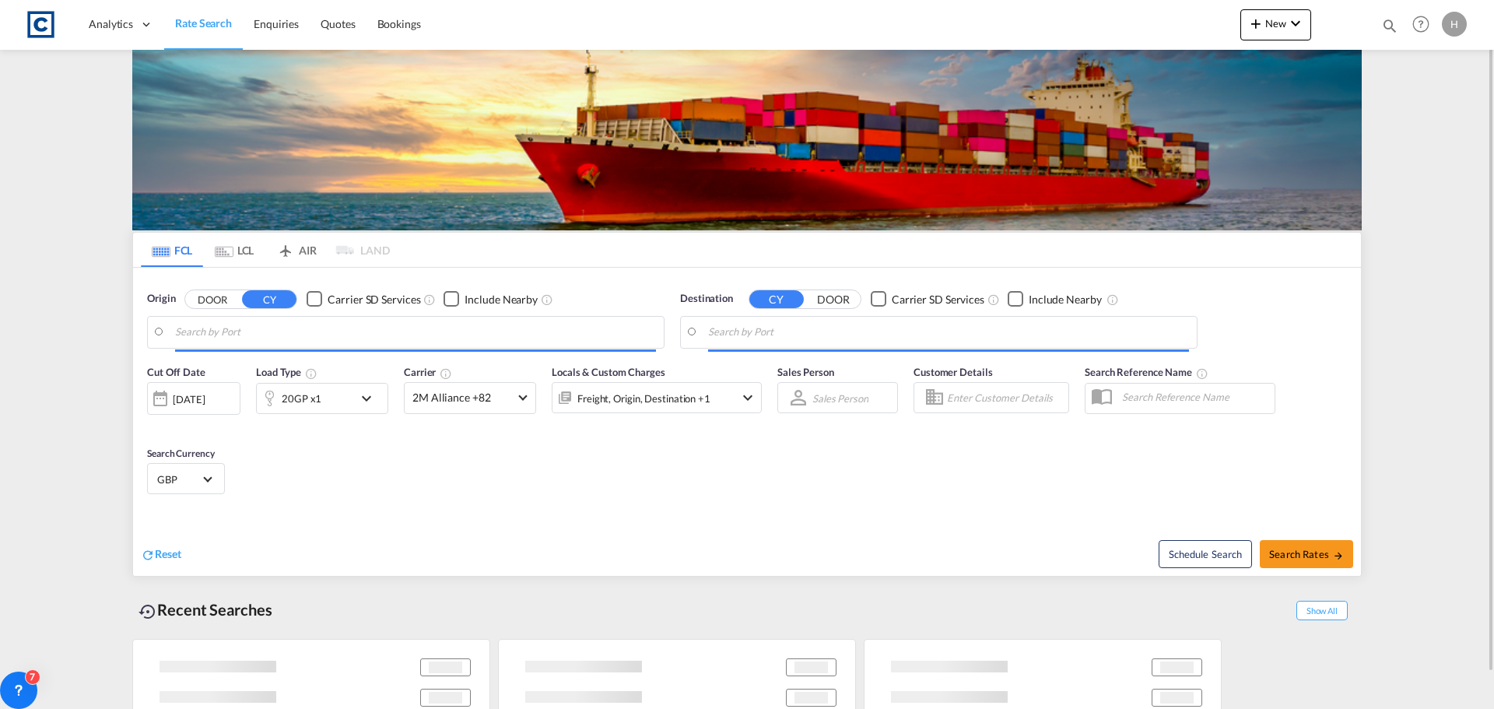
type input "GB-SY11, [GEOGRAPHIC_DATA]"
type input "[GEOGRAPHIC_DATA], ZADUR"
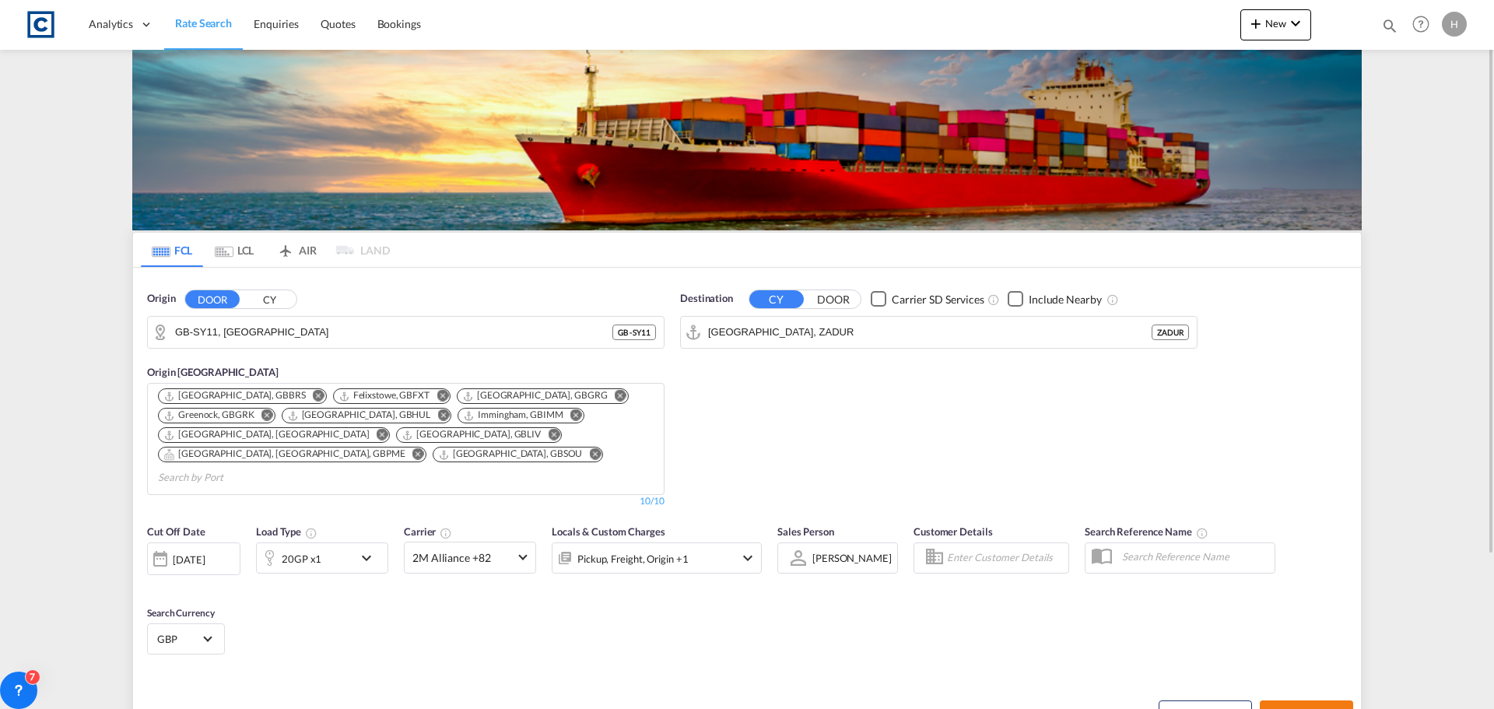
click at [1305, 708] on span "Search Rates" at bounding box center [1306, 714] width 75 height 12
type input "SY11 to ZADUR / [DATE]"
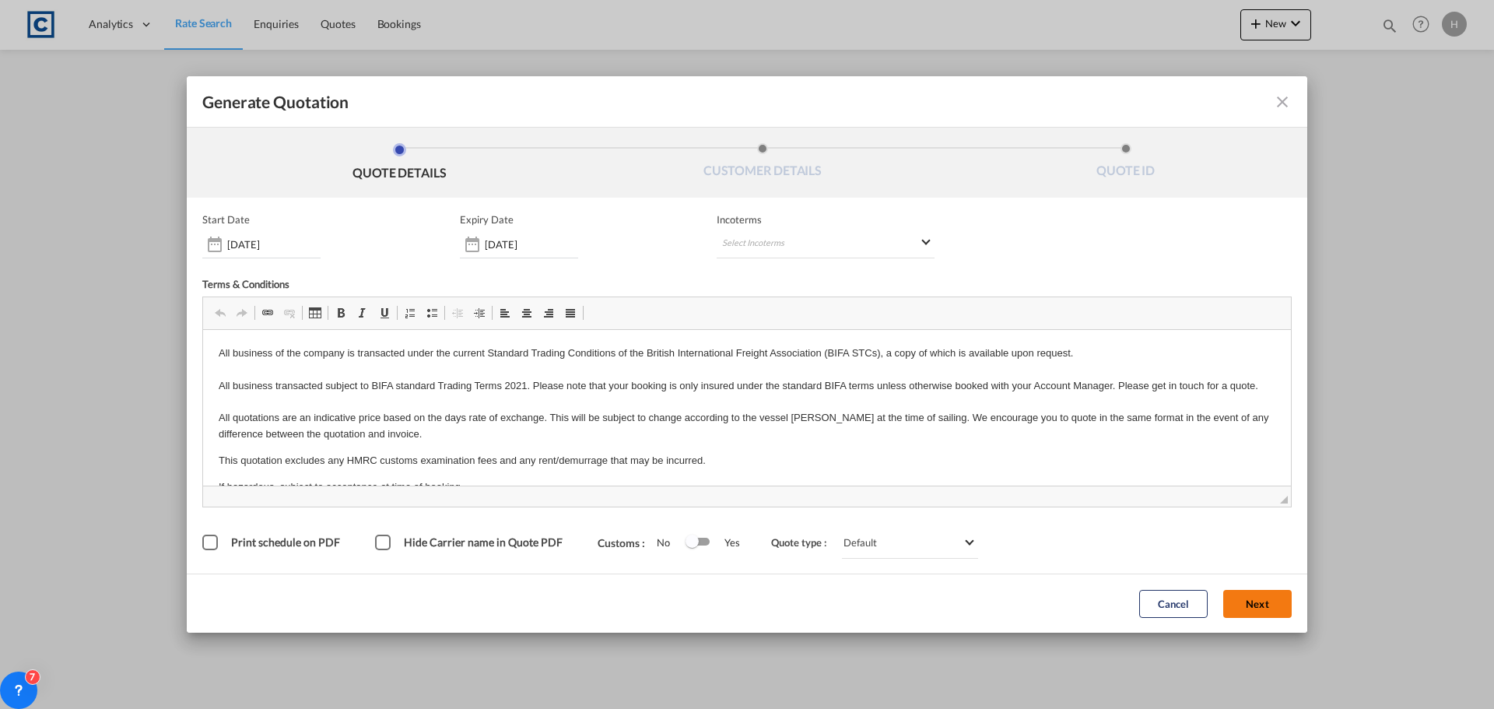
click at [1258, 602] on button "Next" at bounding box center [1257, 604] width 68 height 28
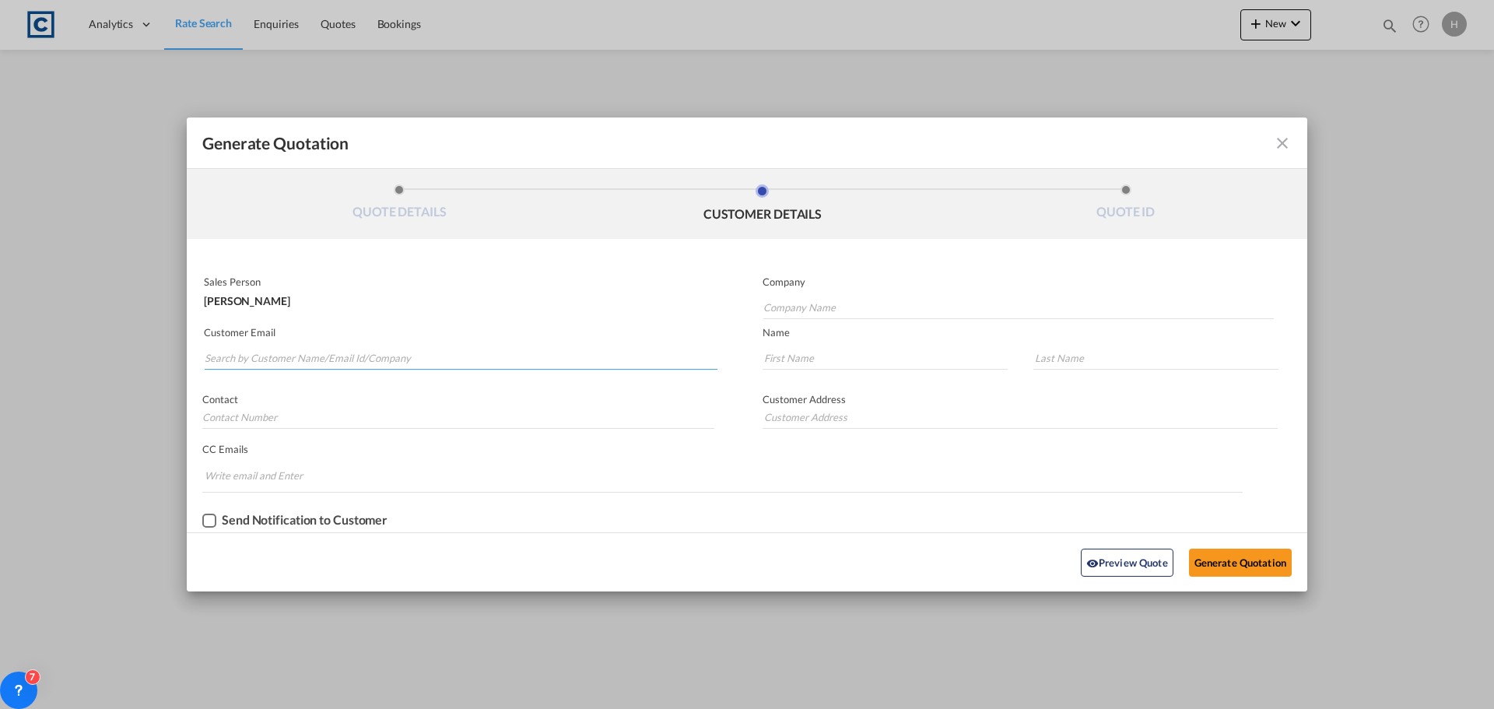
click at [319, 349] on input "Search by Customer Name/Email Id/Company" at bounding box center [461, 357] width 513 height 23
type input "[PERSON_NAME][EMAIL_ADDRESS][DOMAIN_NAME]"
click at [972, 301] on input "Company Name" at bounding box center [1018, 307] width 511 height 23
type input "solo frieght"
click at [956, 362] on input "Generate QuotationQUOTE ..." at bounding box center [885, 357] width 245 height 23
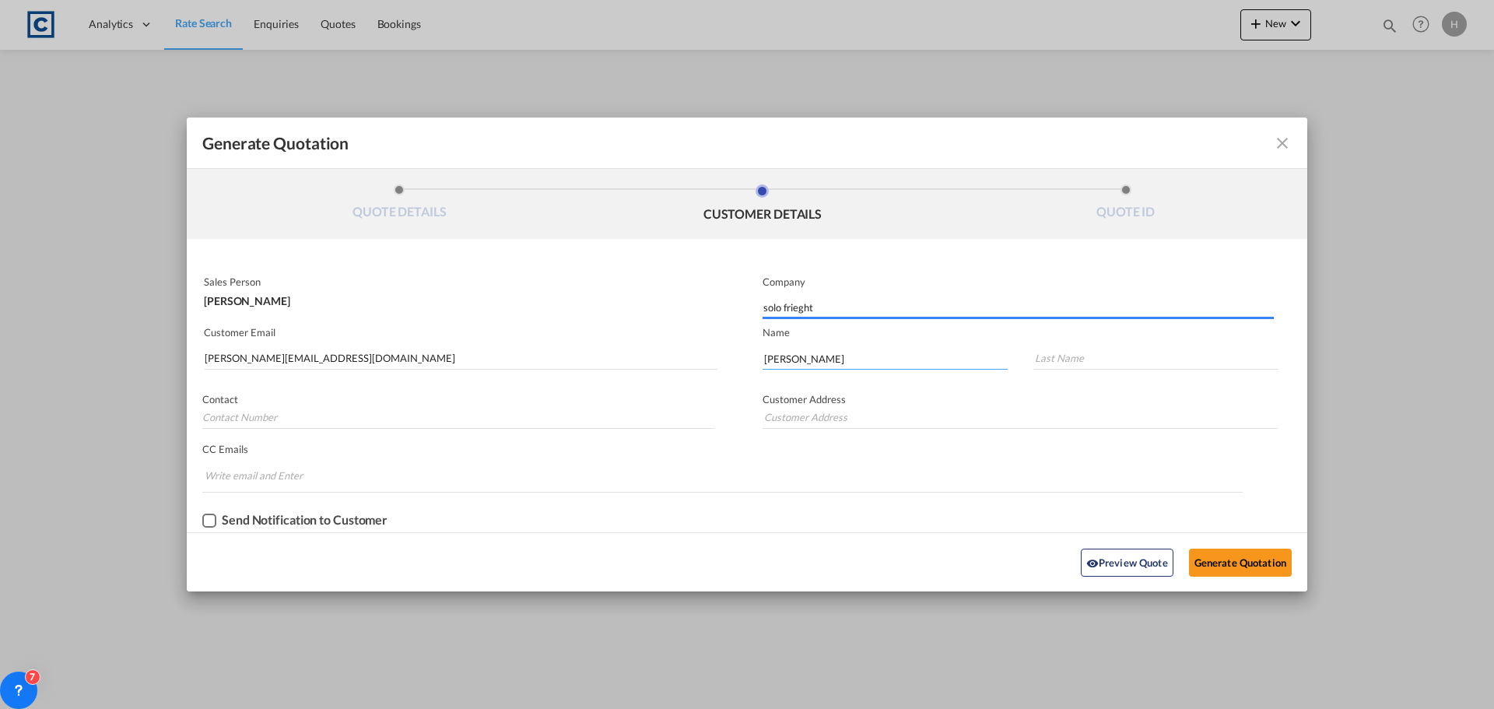
type input "[PERSON_NAME]"
drag, startPoint x: 1107, startPoint y: 354, endPoint x: 950, endPoint y: 349, distance: 156.5
click at [950, 349] on div "[PERSON_NAME] solo" at bounding box center [1027, 354] width 560 height 47
type input "[PERSON_NAME]"
click at [1244, 562] on button "Generate Quotation" at bounding box center [1240, 563] width 103 height 28
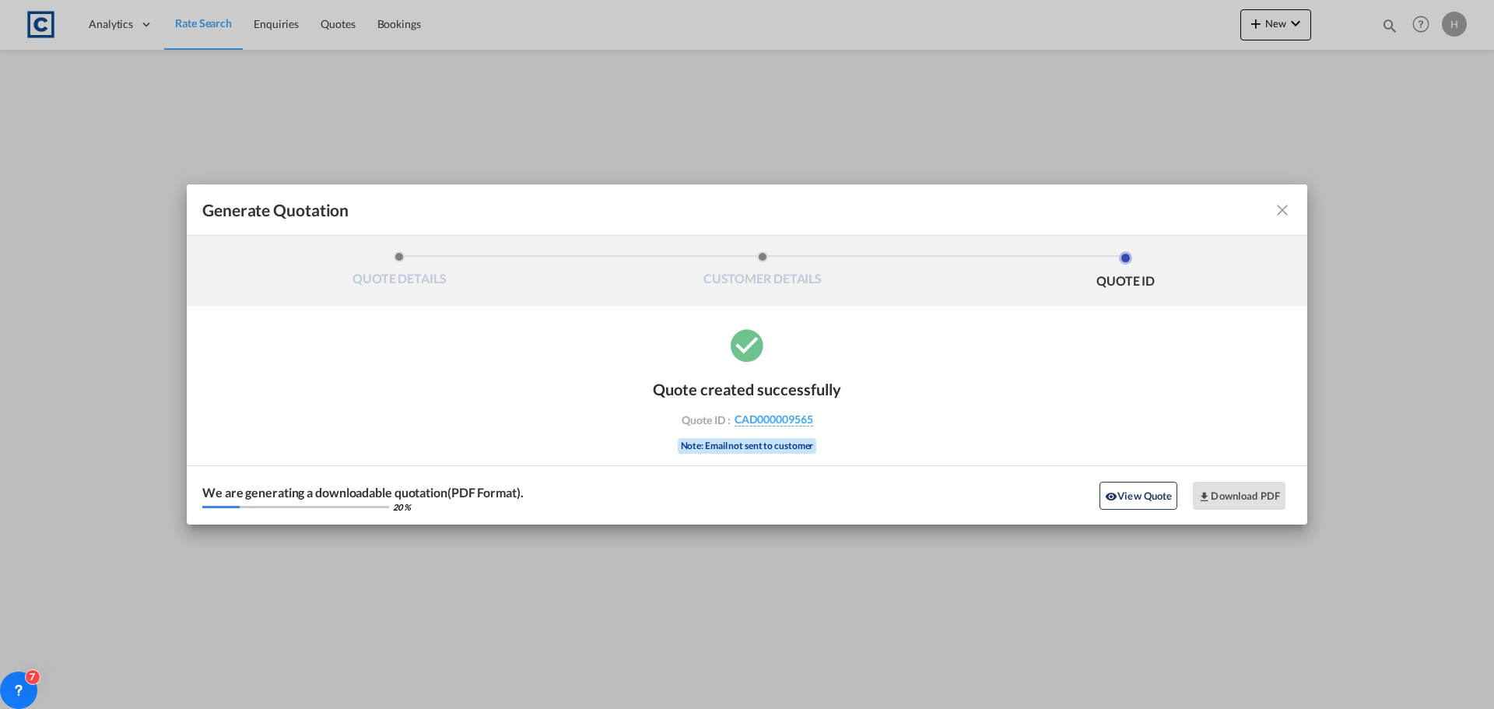
drag, startPoint x: 1279, startPoint y: 202, endPoint x: 559, endPoint y: 138, distance: 722.7
click at [1279, 202] on md-icon "icon-close fg-AAA8AD cursor m-0" at bounding box center [1282, 210] width 19 height 19
